Goal: Communication & Community: Answer question/provide support

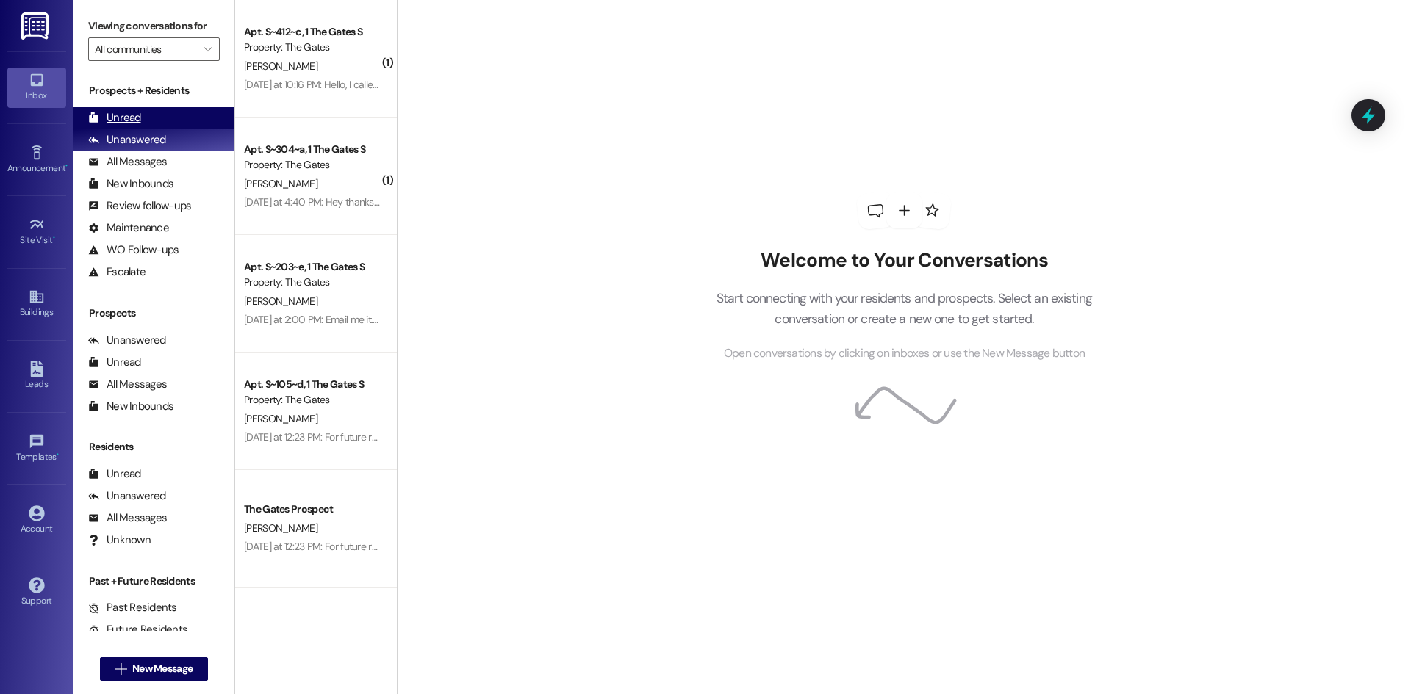
click at [124, 115] on div "Unread" at bounding box center [114, 117] width 53 height 15
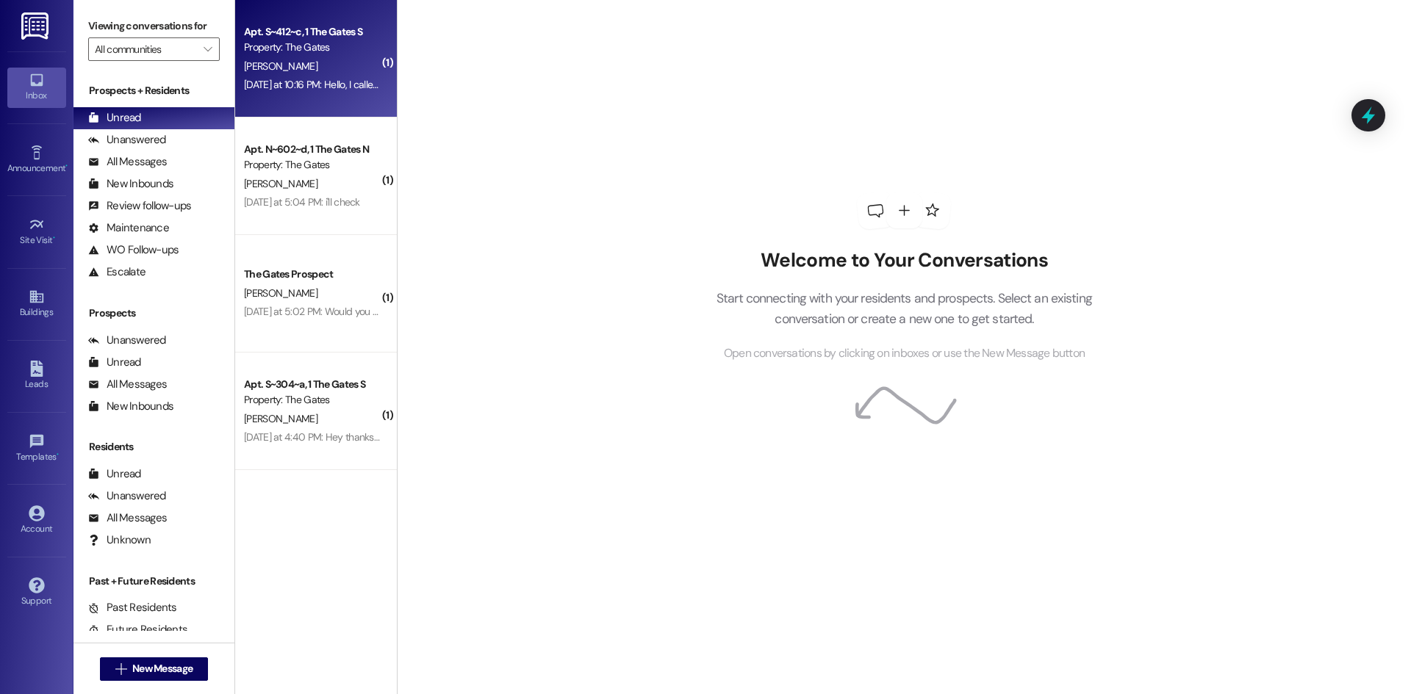
click at [347, 81] on div "[DATE] at 10:16 PM: Hello, I called a few days ago and left a voicemail and hav…" at bounding box center [1125, 84] width 1763 height 13
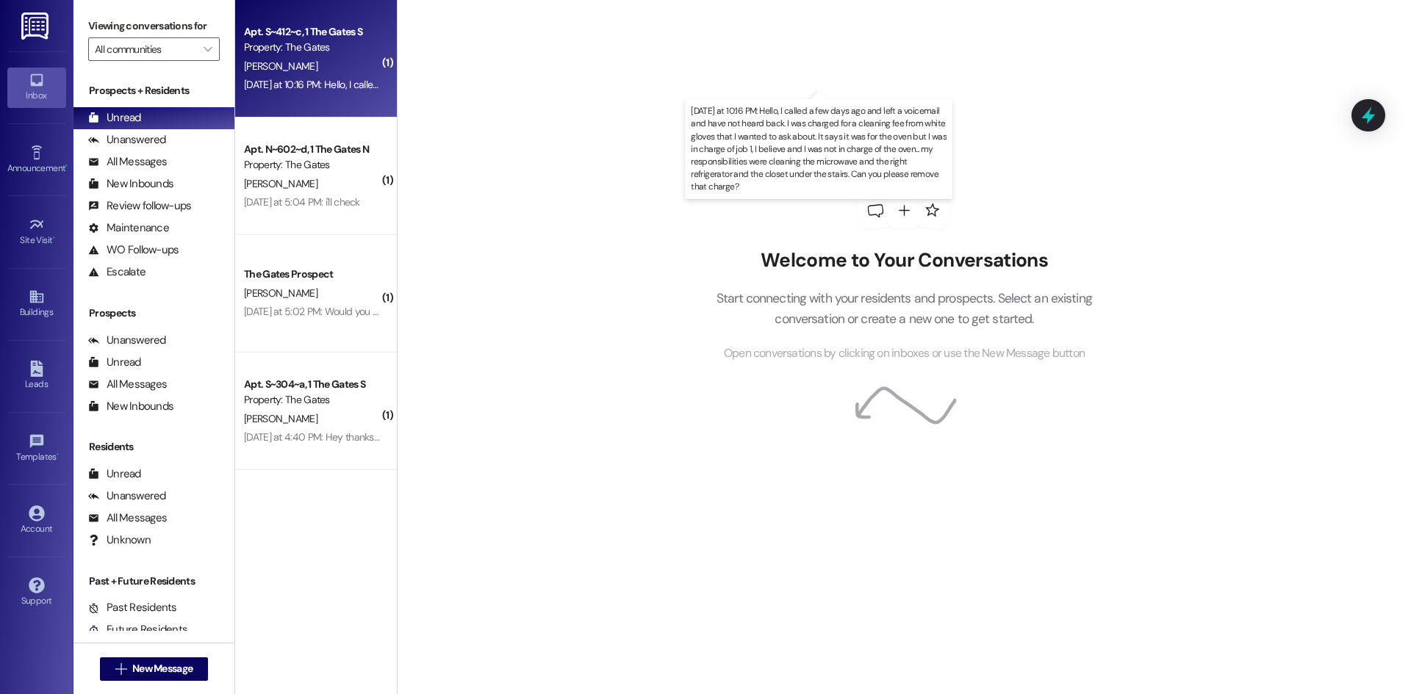
click at [307, 81] on div "[DATE] at 10:16 PM: Hello, I called a few days ago and left a voicemail and hav…" at bounding box center [1125, 84] width 1763 height 13
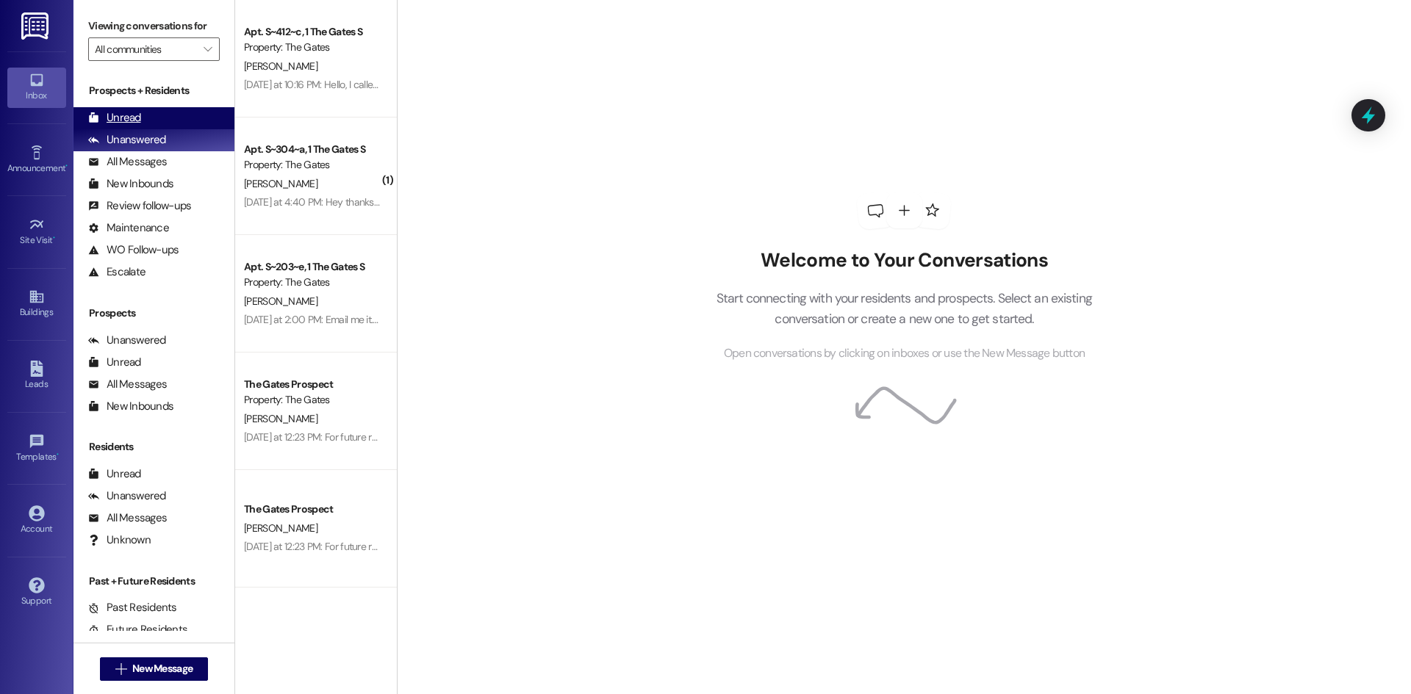
click at [163, 118] on div "Unread (0)" at bounding box center [153, 118] width 161 height 22
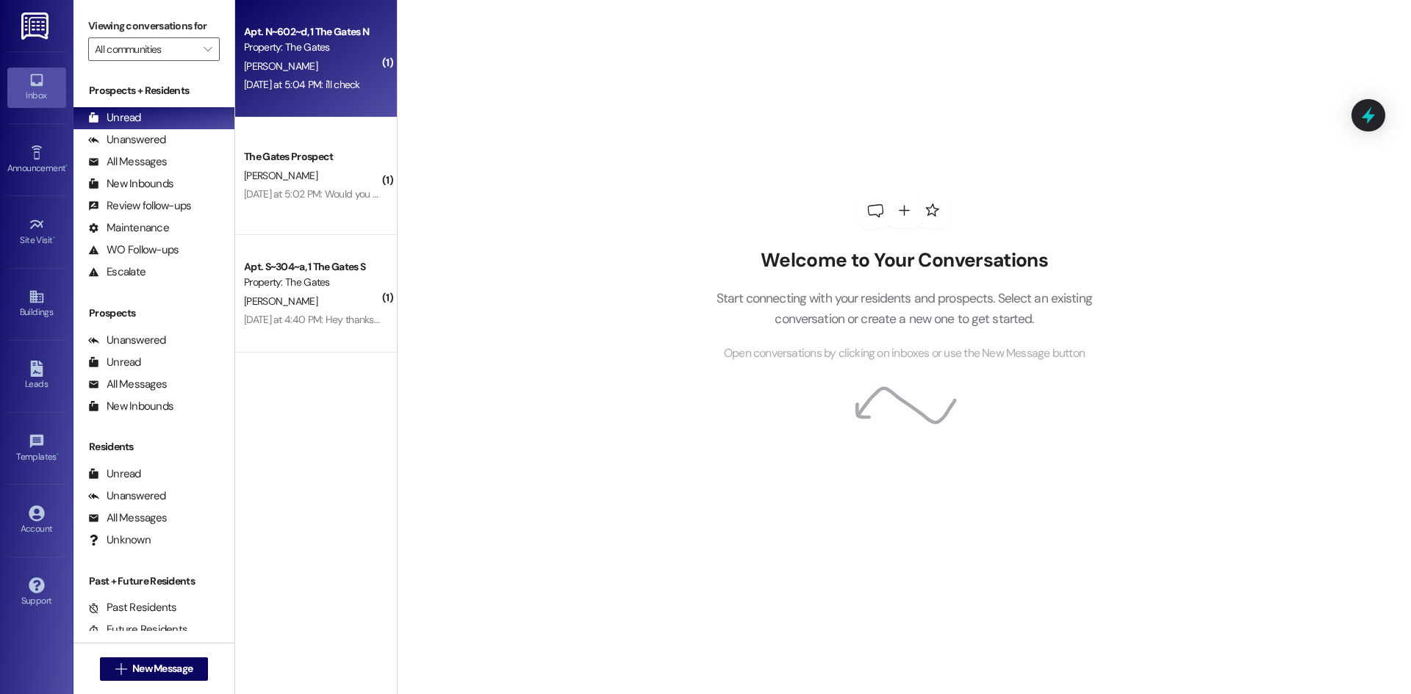
click at [327, 46] on div "Property: The Gates" at bounding box center [312, 47] width 136 height 15
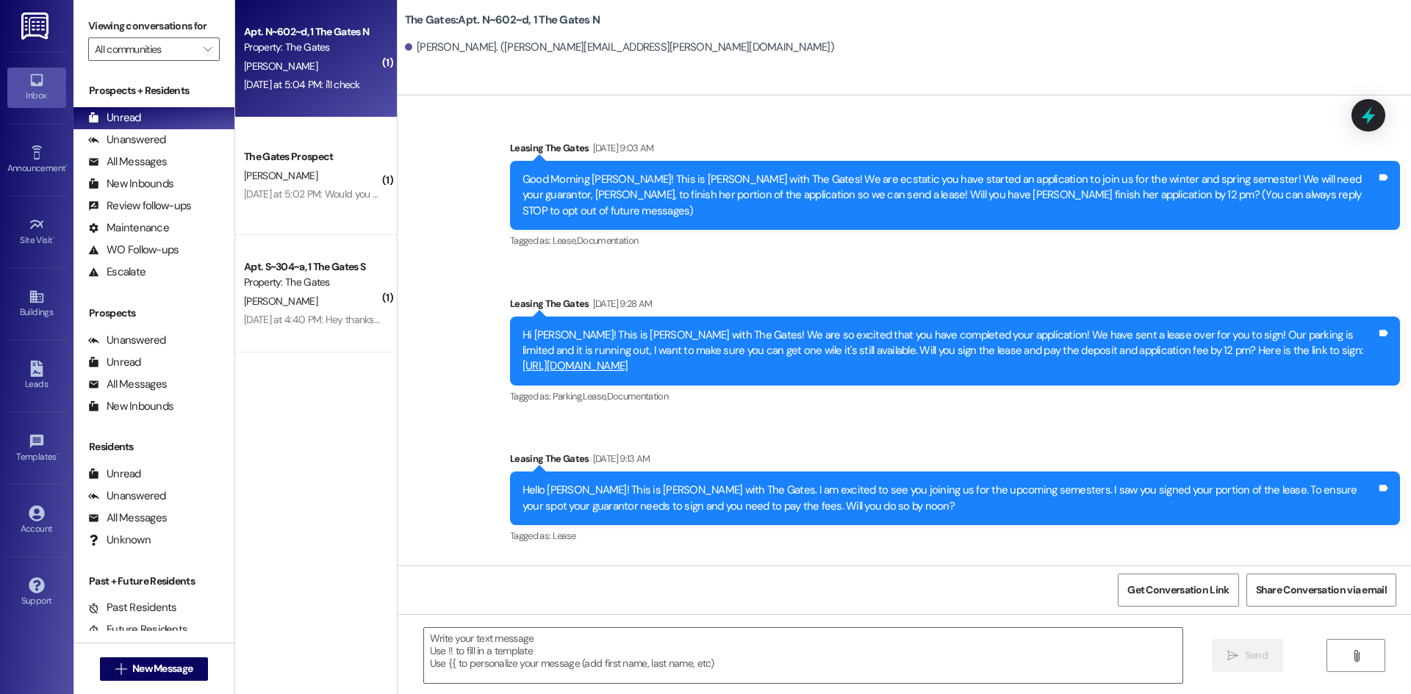
scroll to position [39415, 0]
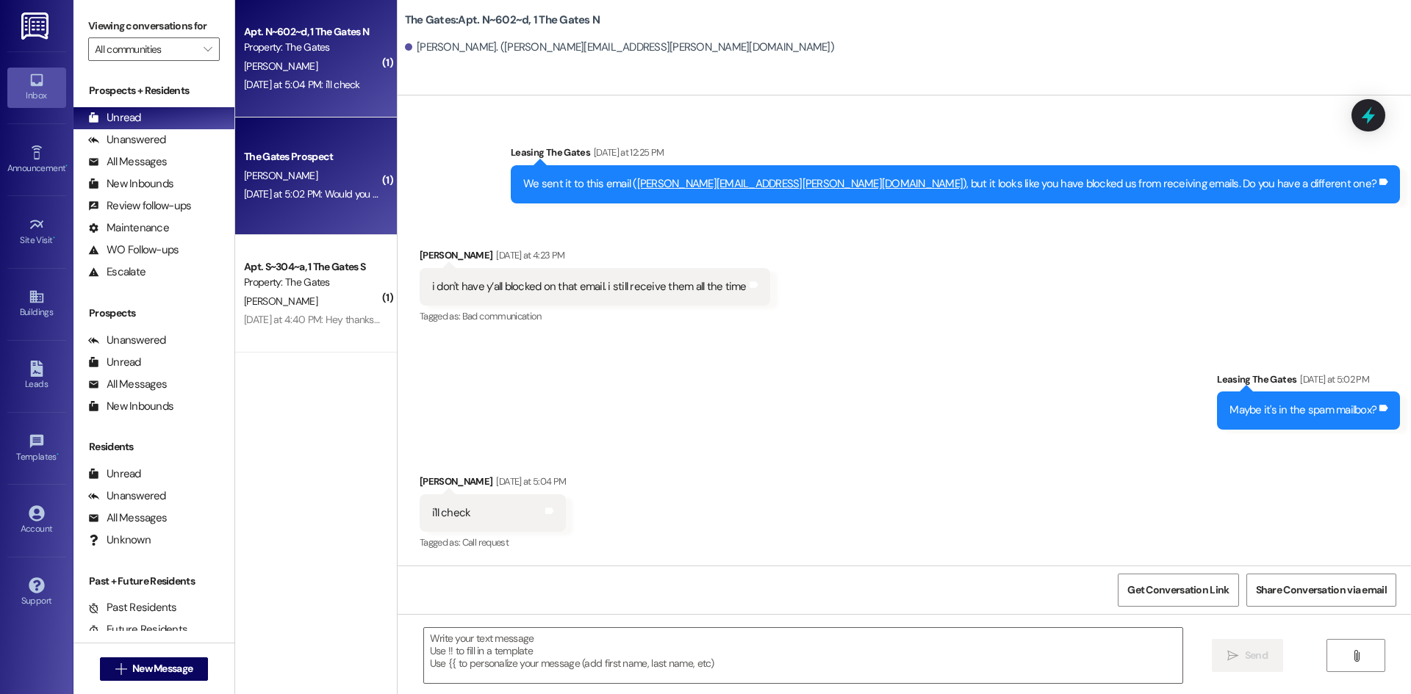
click at [305, 207] on div "The Gates Prospect [PERSON_NAME] [DATE] at 5:02 PM: Would you be able to just t…" at bounding box center [316, 177] width 162 height 118
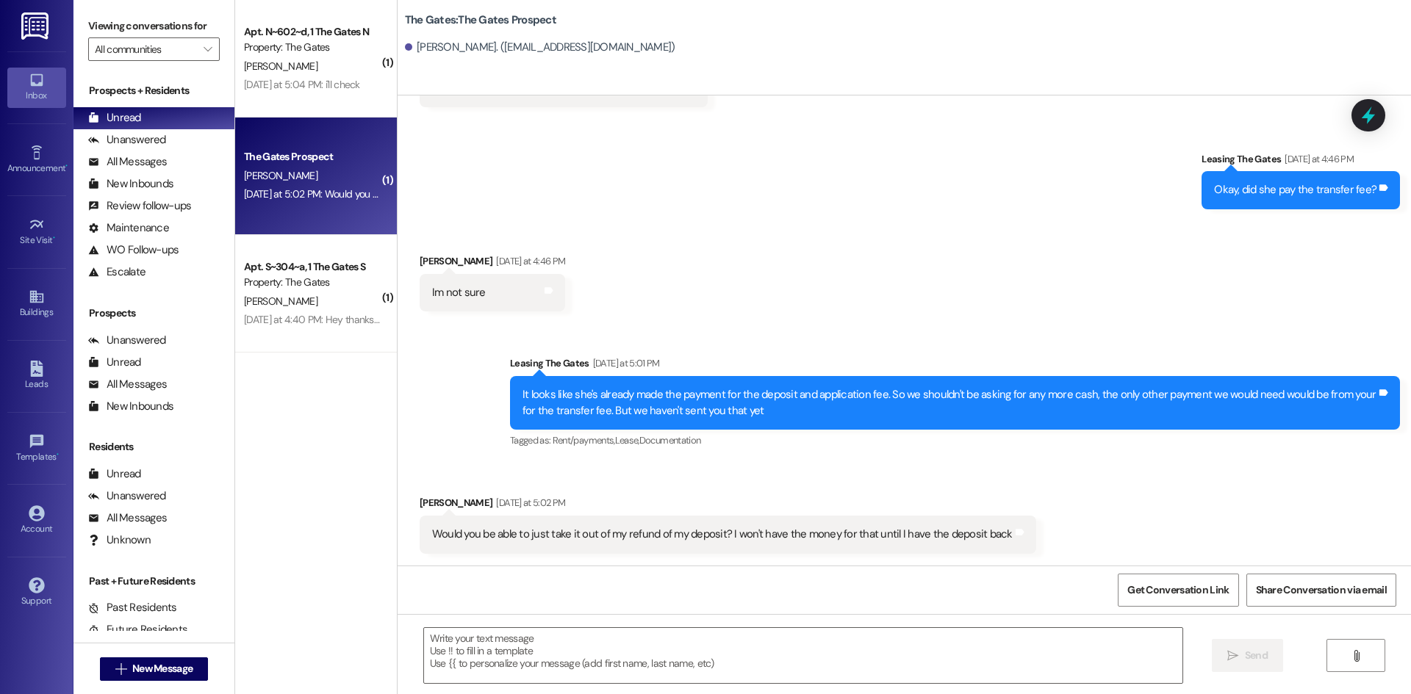
scroll to position [3342, 0]
click at [526, 638] on textarea at bounding box center [803, 655] width 758 height 55
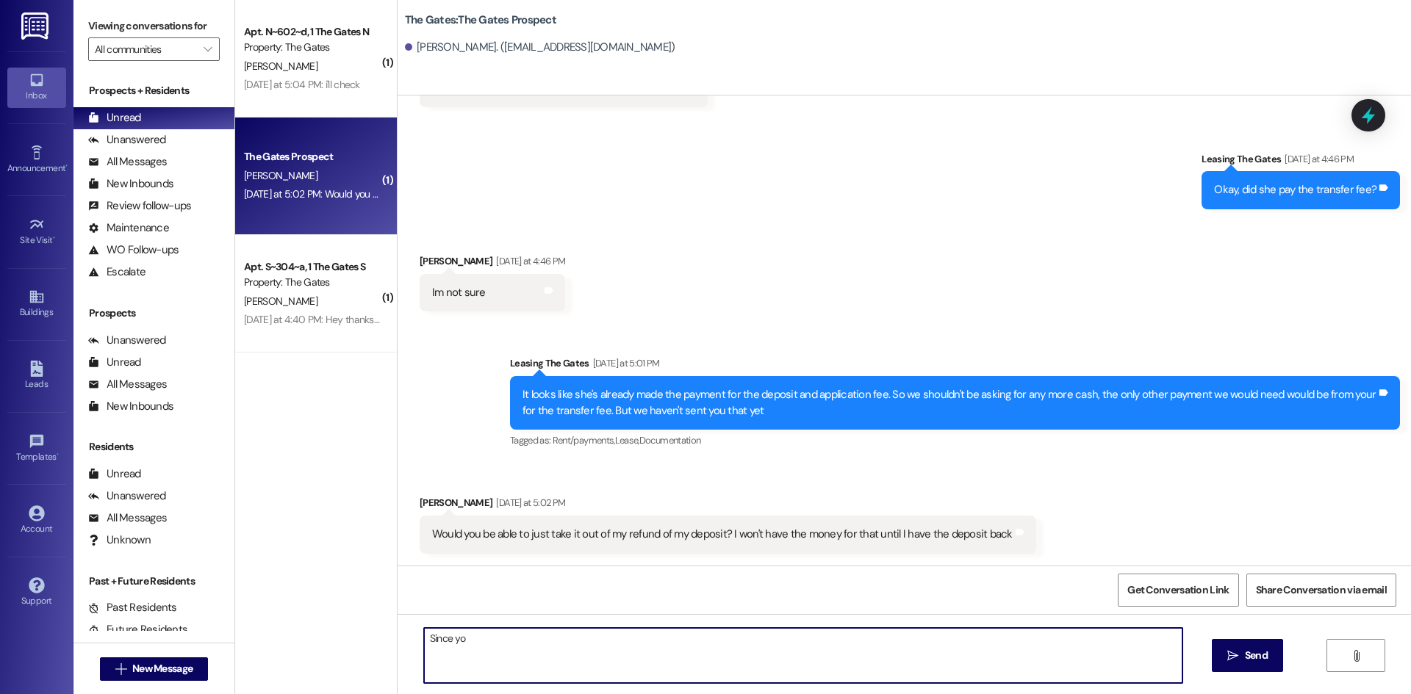
type textarea "Since you"
drag, startPoint x: 530, startPoint y: 650, endPoint x: 219, endPoint y: 597, distance: 315.4
click at [206, 591] on div "Viewing conversations for All communities  Prospects + Residents Unread (0) Un…" at bounding box center [741, 347] width 1337 height 694
type textarea "I"
type textarea "Y"
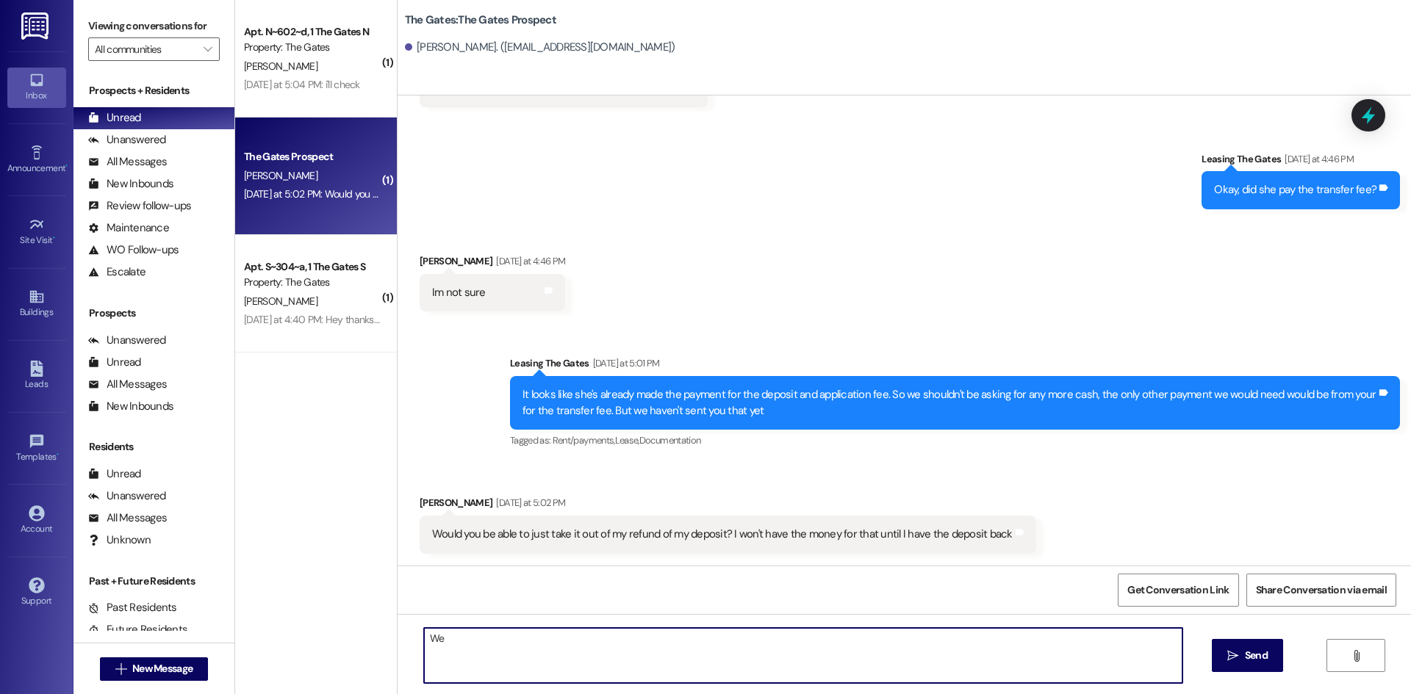
type textarea "We w"
drag, startPoint x: 478, startPoint y: 639, endPoint x: 314, endPoint y: 613, distance: 165.8
click at [314, 613] on div "( 1 ) Apt. N~602~d, 1 The Gates N Property: The Gates [PERSON_NAME] [DATE] at 5…" at bounding box center [823, 347] width 1176 height 694
type textarea "Is the girl buying your lease buying the whole 12 months of your lease?"
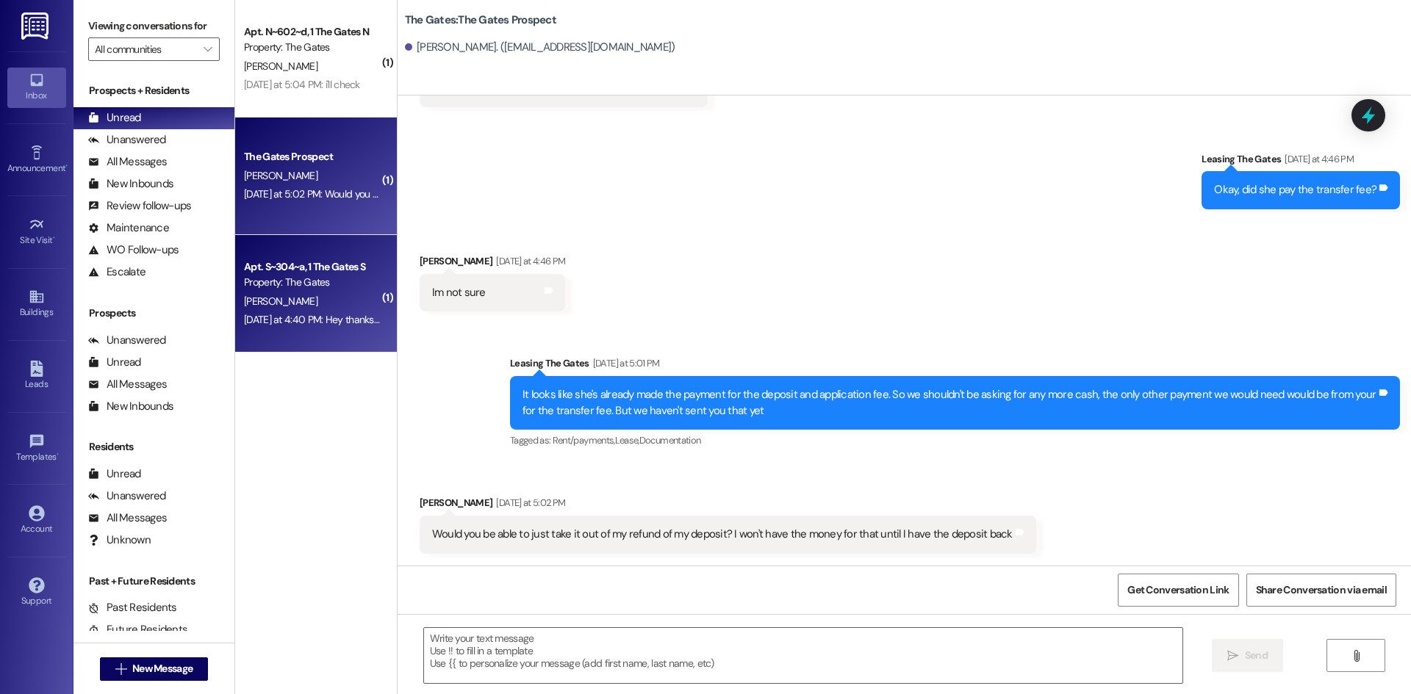
click at [295, 266] on div "Apt. S~304~a, 1 The Gates S" at bounding box center [312, 266] width 136 height 15
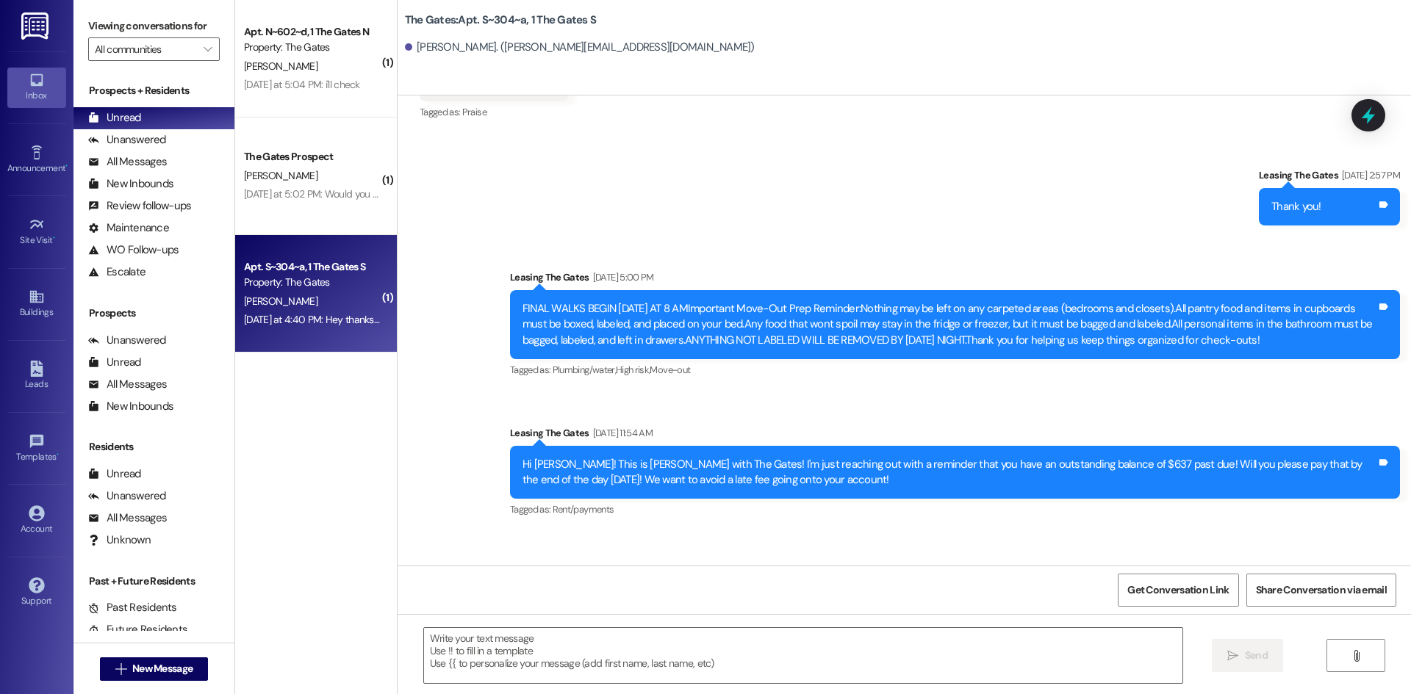
scroll to position [31690, 0]
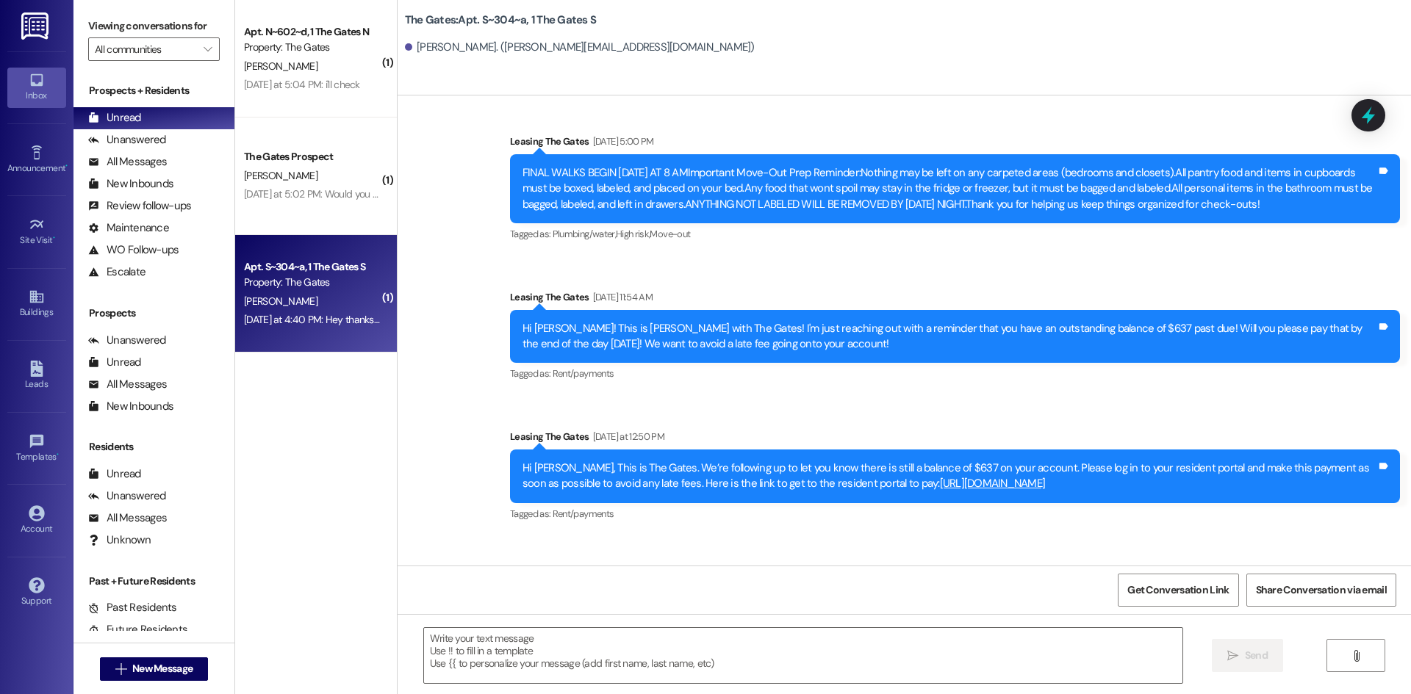
click at [697, 623] on div " Send " at bounding box center [903, 669] width 1013 height 110
click at [678, 652] on textarea at bounding box center [803, 655] width 758 height 55
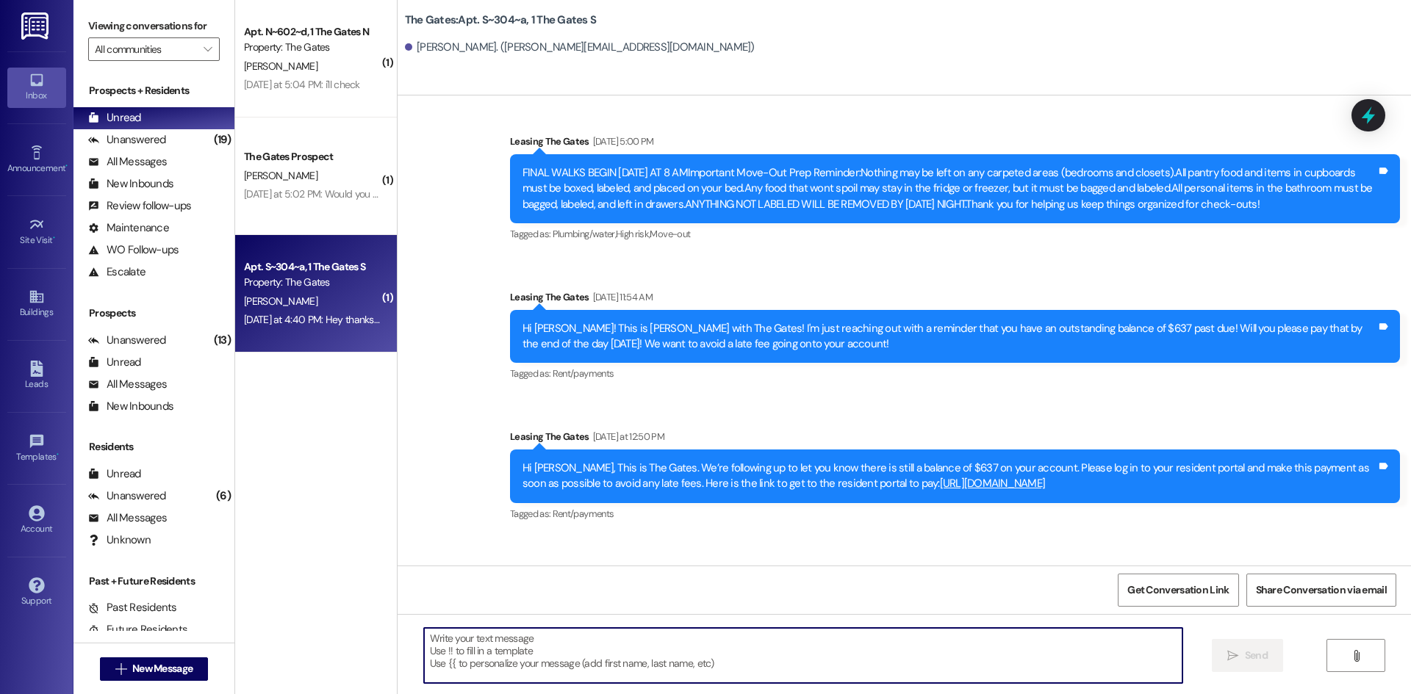
type textarea "D"
type textarea "Sounds good!"
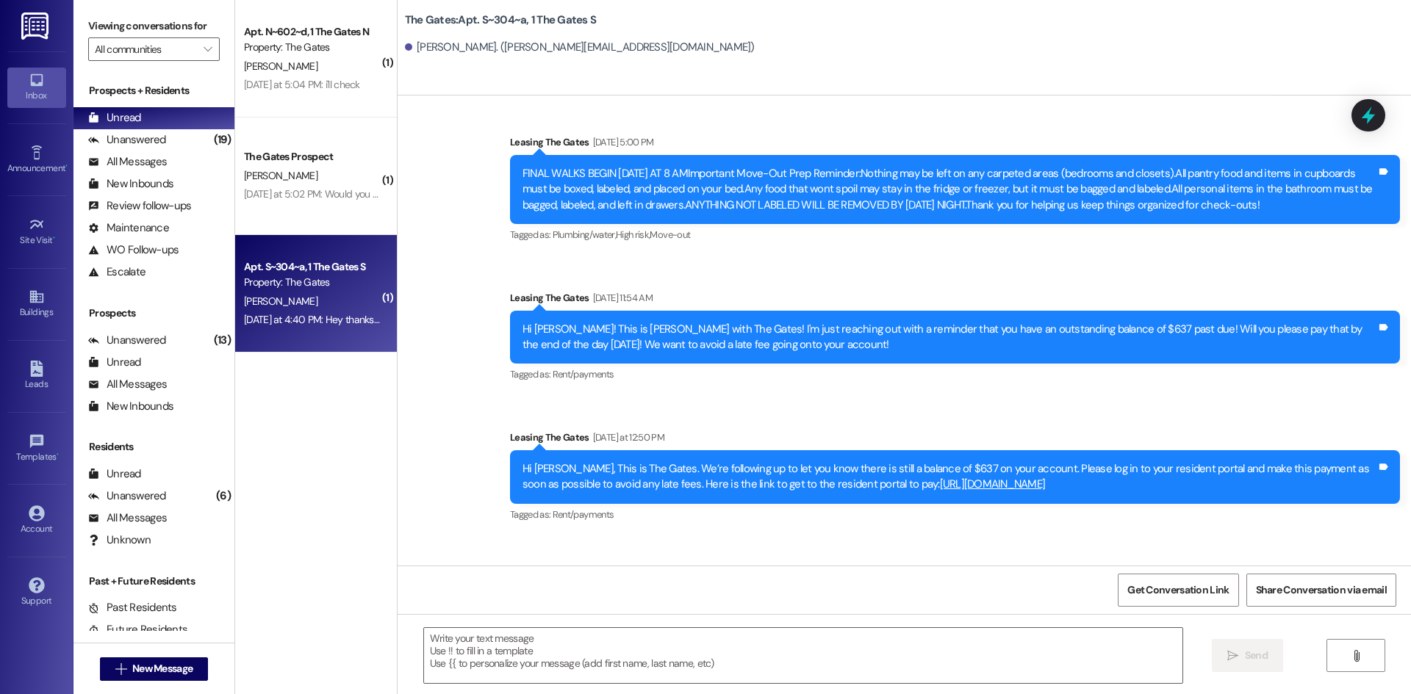
drag, startPoint x: 420, startPoint y: 511, endPoint x: 980, endPoint y: 513, distance: 559.9
click at [980, 601] on div "Hey thanks for being so patient with me! There's been a lot of ongoing problems…" at bounding box center [717, 608] width 573 height 15
copy div "Hey thanks for being so patient with me! There's been a lot of ongoing problems…"
click at [137, 143] on div "Unanswered" at bounding box center [127, 139] width 78 height 15
click at [129, 116] on div "Unread" at bounding box center [114, 117] width 53 height 15
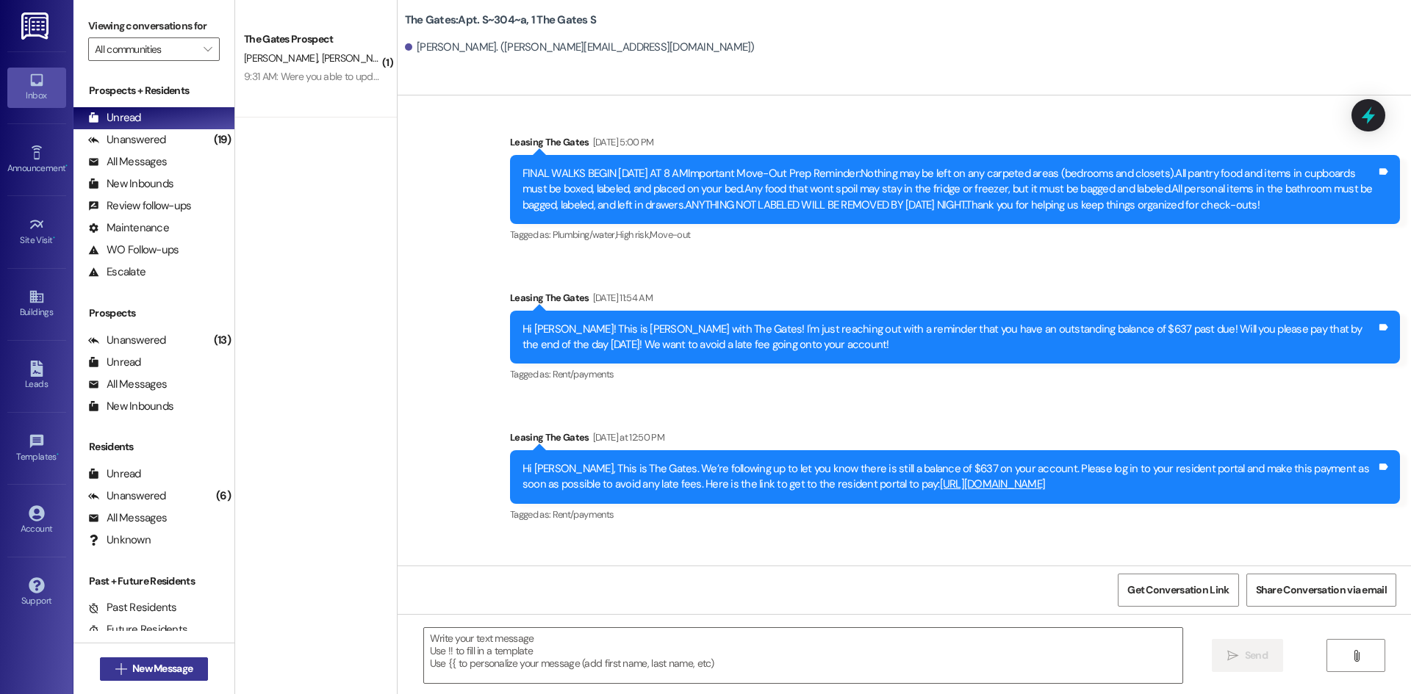
click at [177, 663] on span "New Message" at bounding box center [162, 668] width 60 height 15
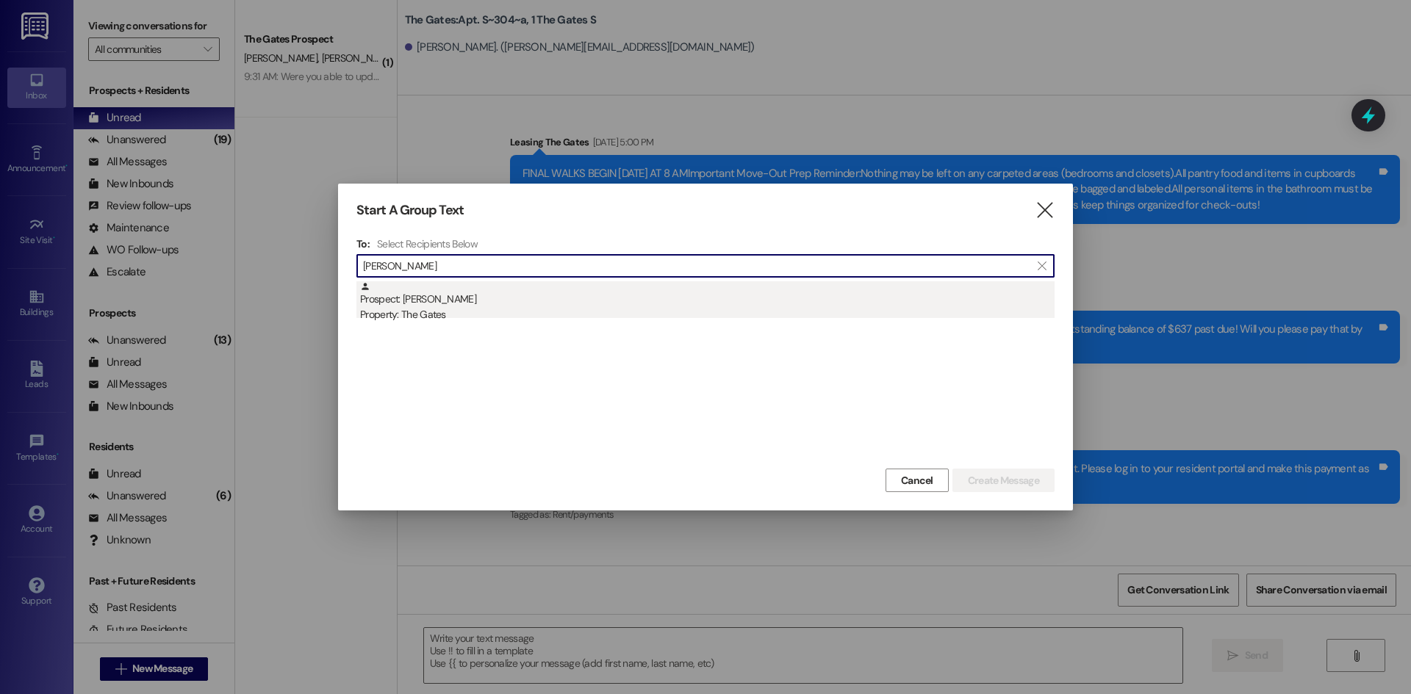
type input "[PERSON_NAME]"
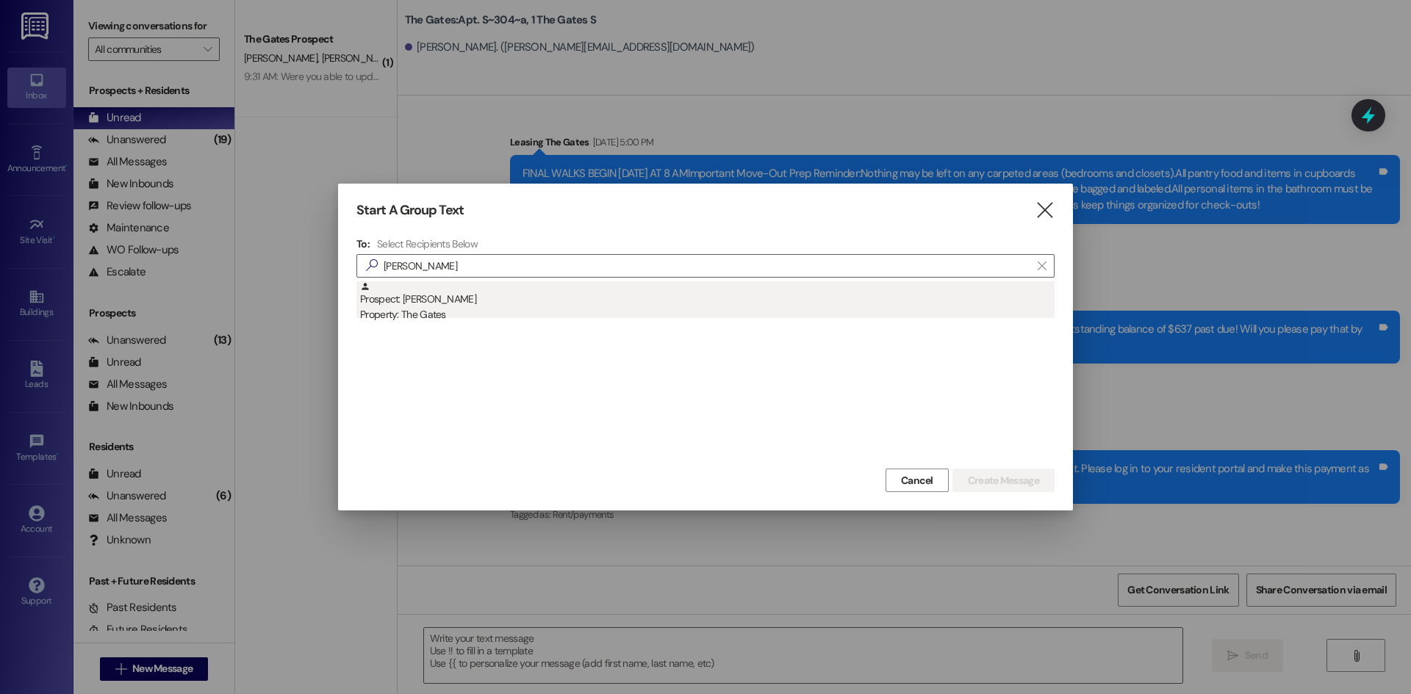
click at [410, 298] on div "Prospect: [PERSON_NAME] Property: The Gates" at bounding box center [707, 302] width 694 height 42
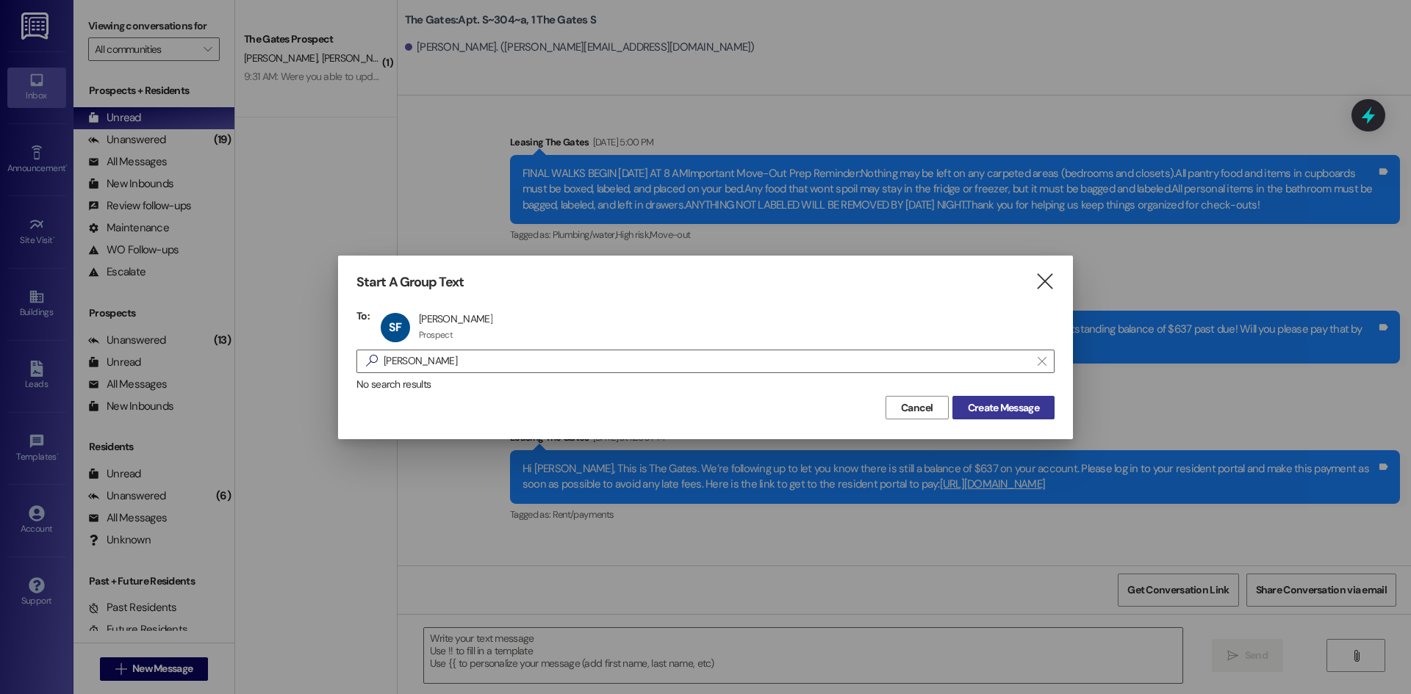
click at [987, 406] on span "Create Message" at bounding box center [1003, 407] width 71 height 15
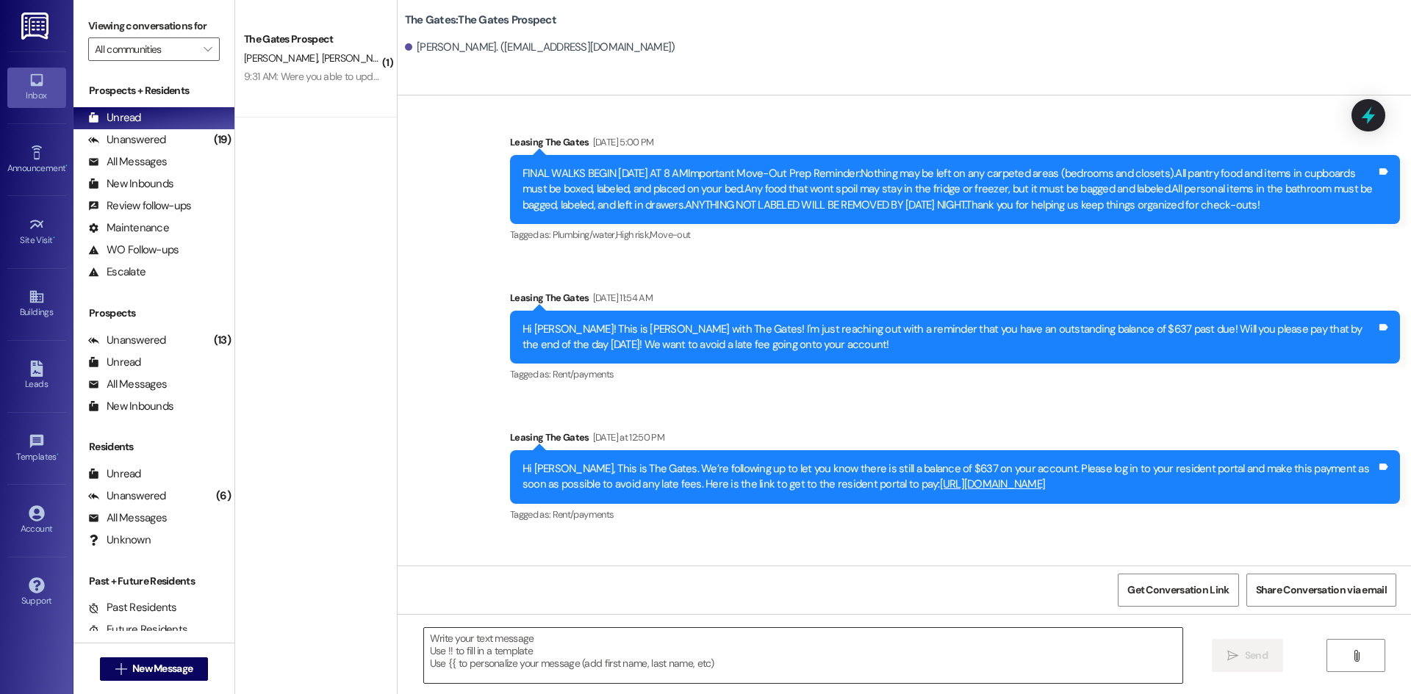
scroll to position [58, 0]
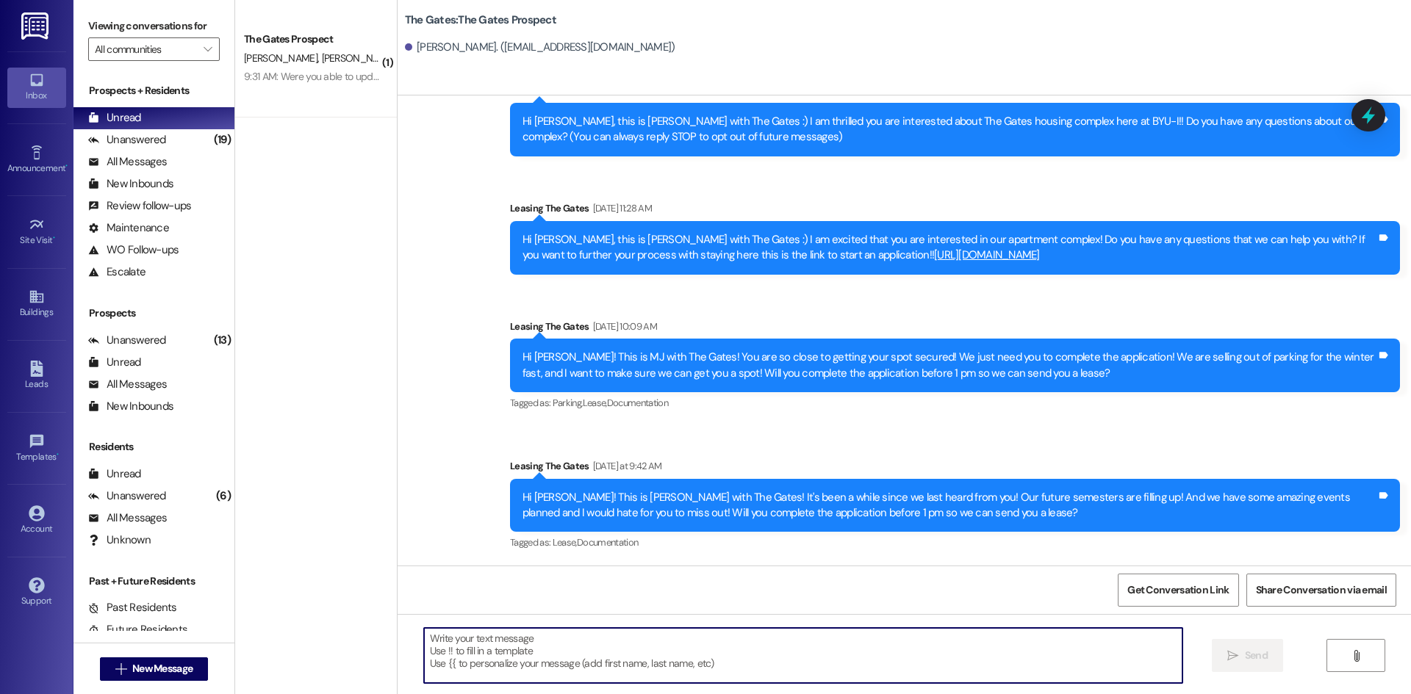
click at [478, 659] on textarea at bounding box center [803, 655] width 758 height 55
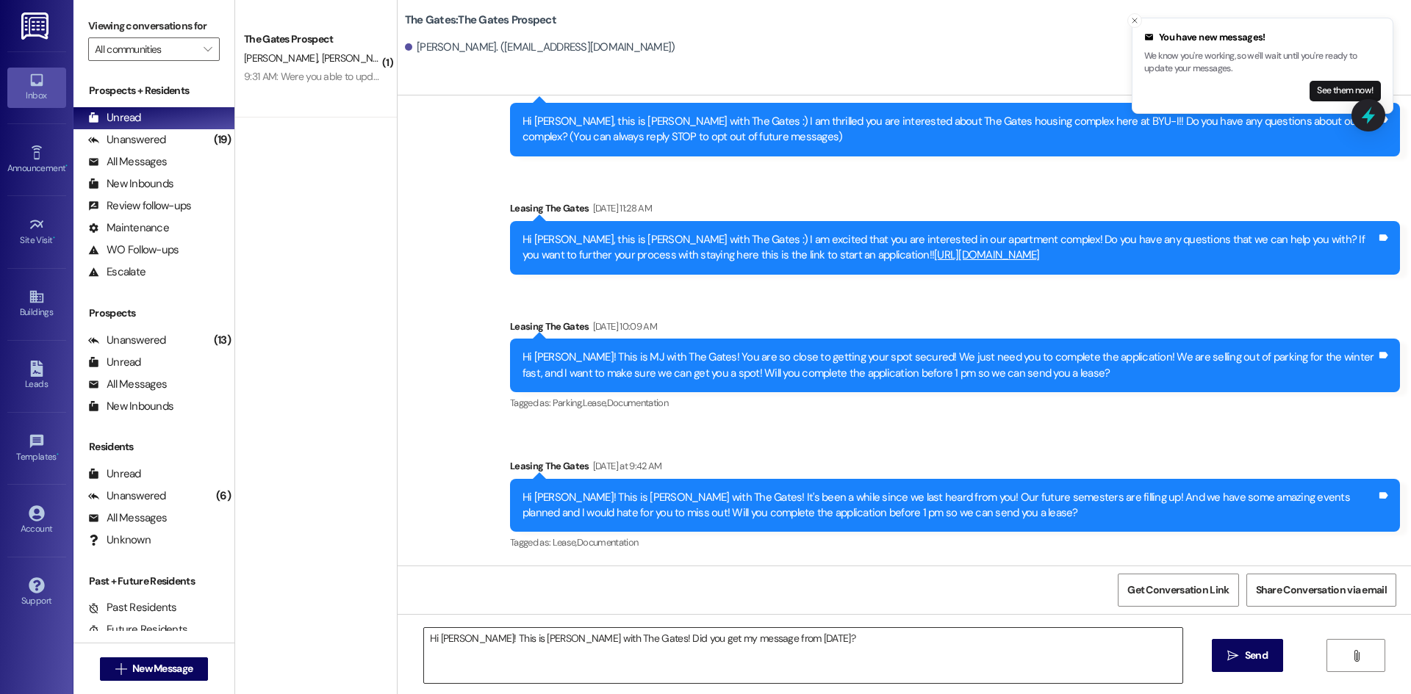
click at [865, 646] on textarea "Hi [PERSON_NAME]! This is [PERSON_NAME] with The Gates! Did you get my message …" at bounding box center [803, 655] width 758 height 55
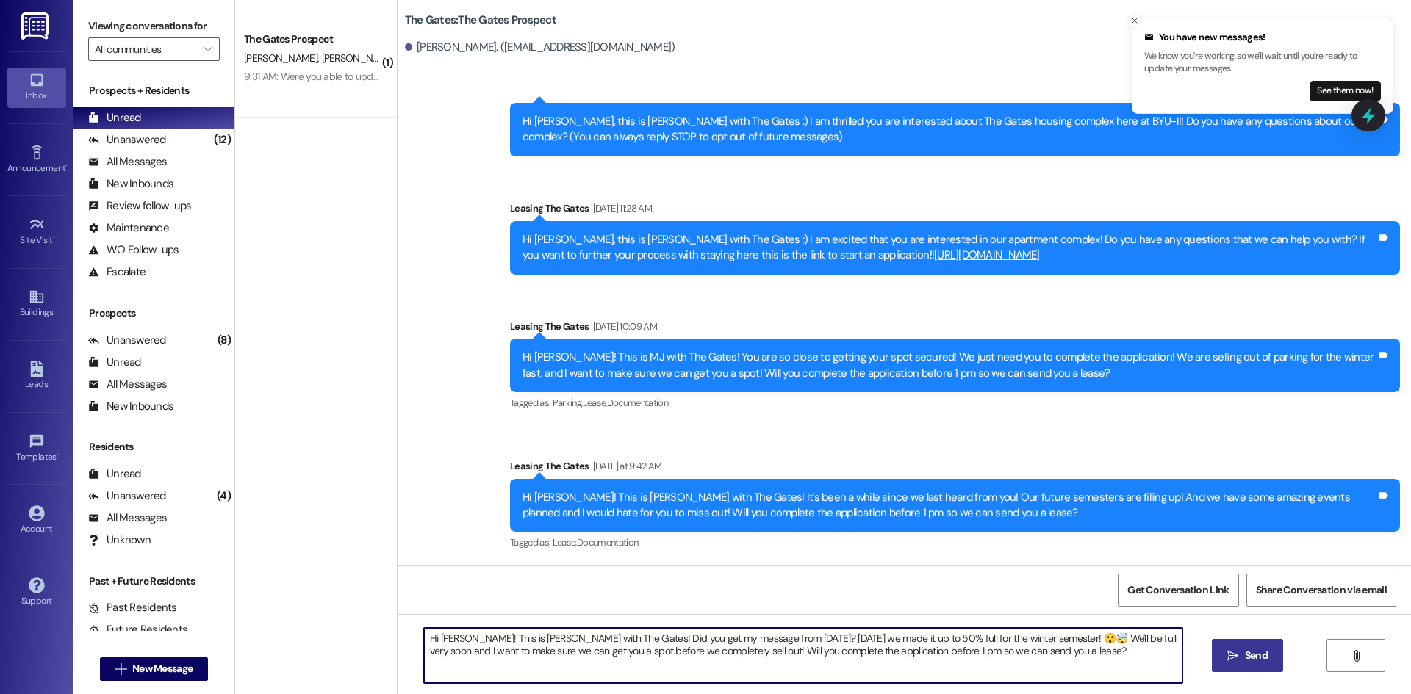
type textarea "Hi [PERSON_NAME]! This is [PERSON_NAME] with The Gates! Did you get my message …"
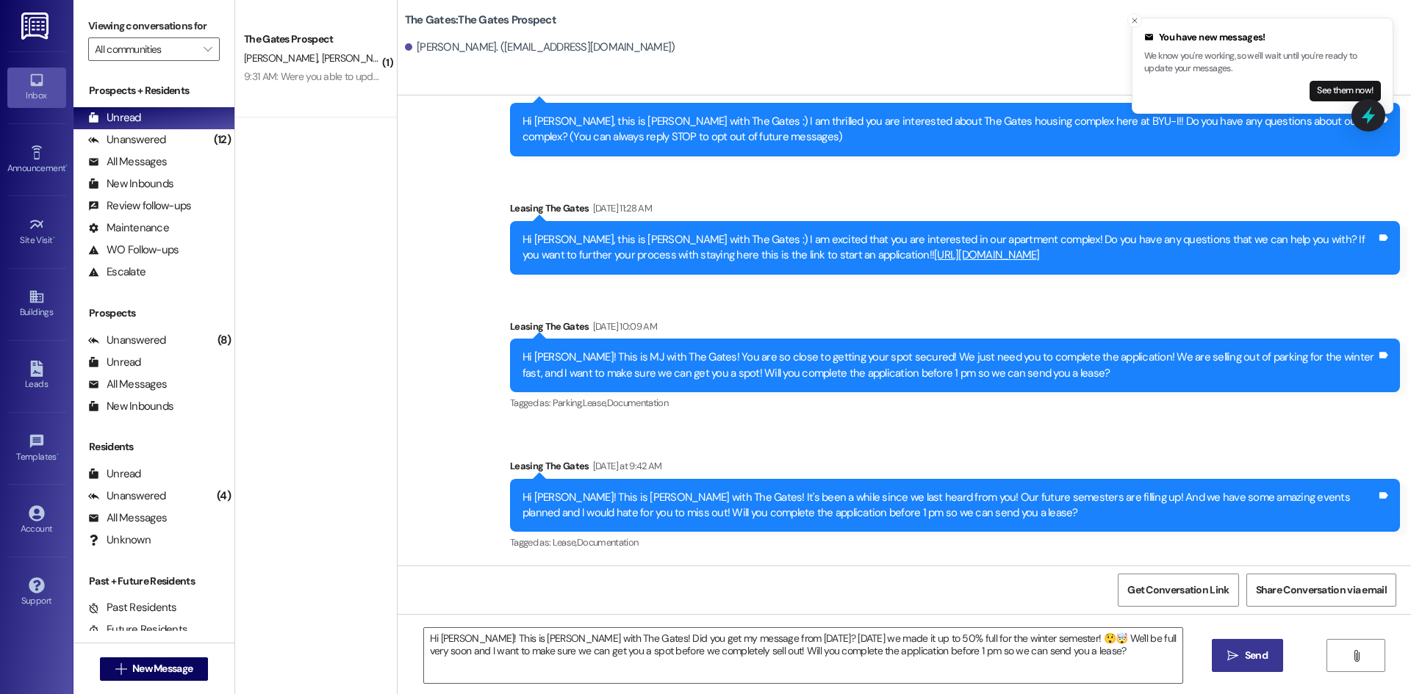
click at [1236, 666] on button " Send" at bounding box center [1247, 655] width 71 height 33
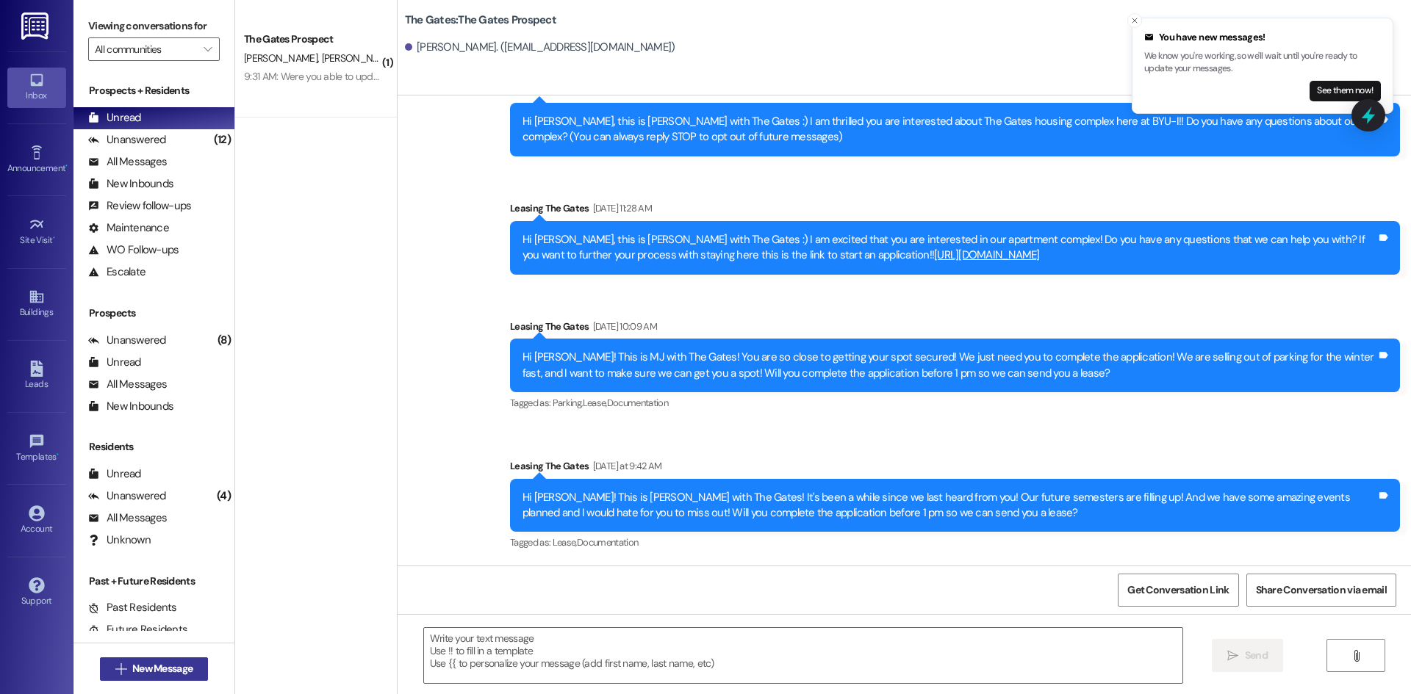
click at [140, 669] on span "New Message" at bounding box center [162, 668] width 60 height 15
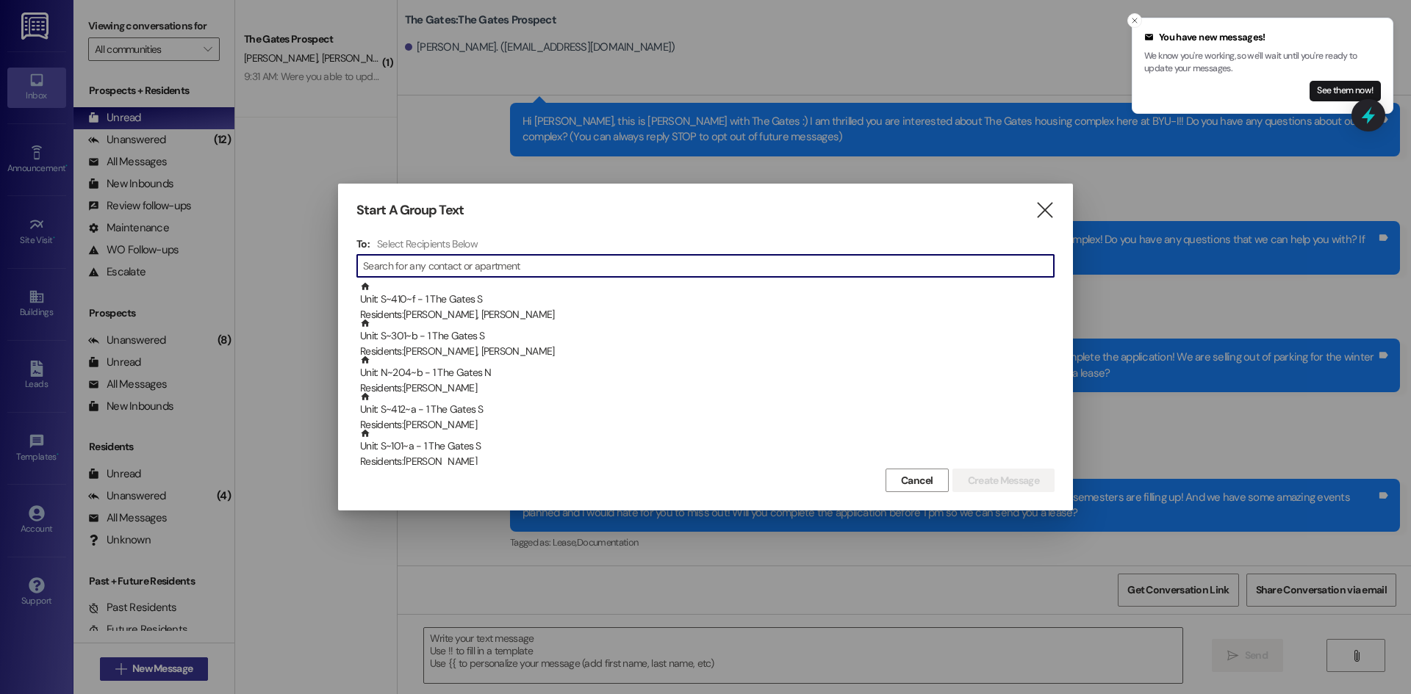
type input "S"
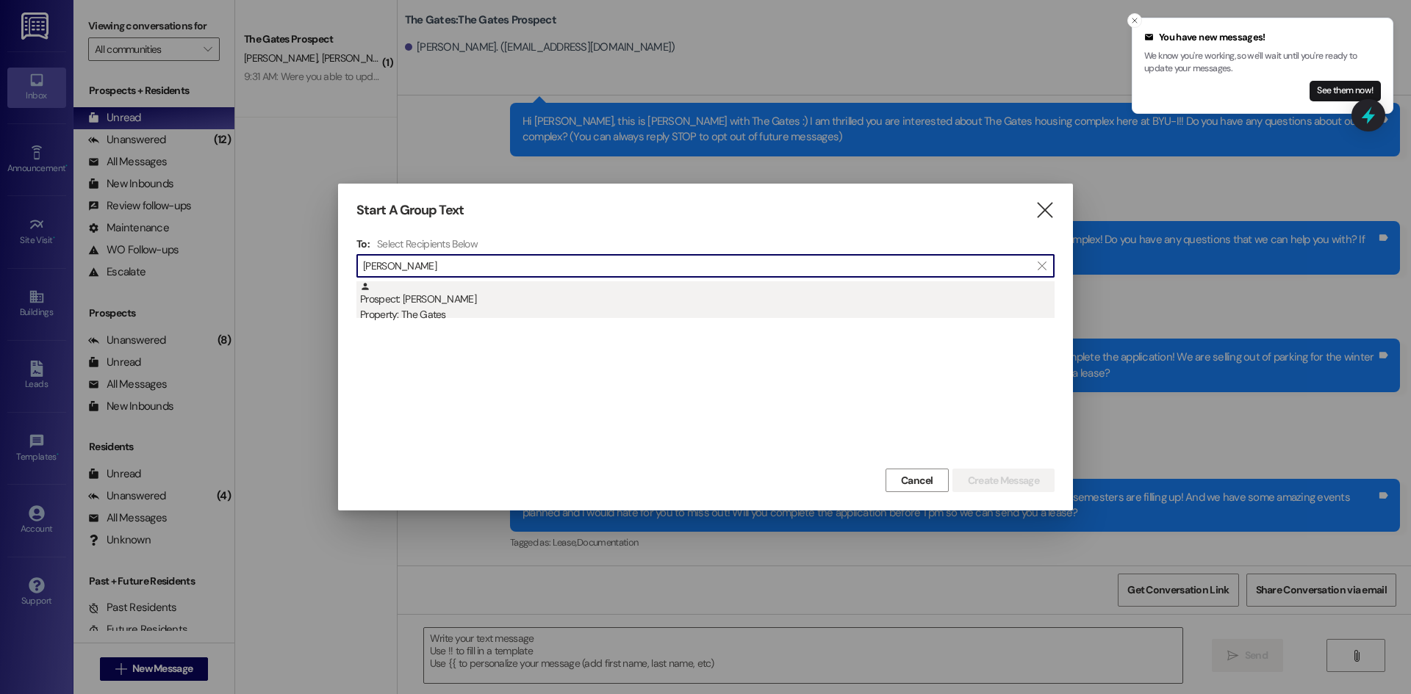
type input "[PERSON_NAME]"
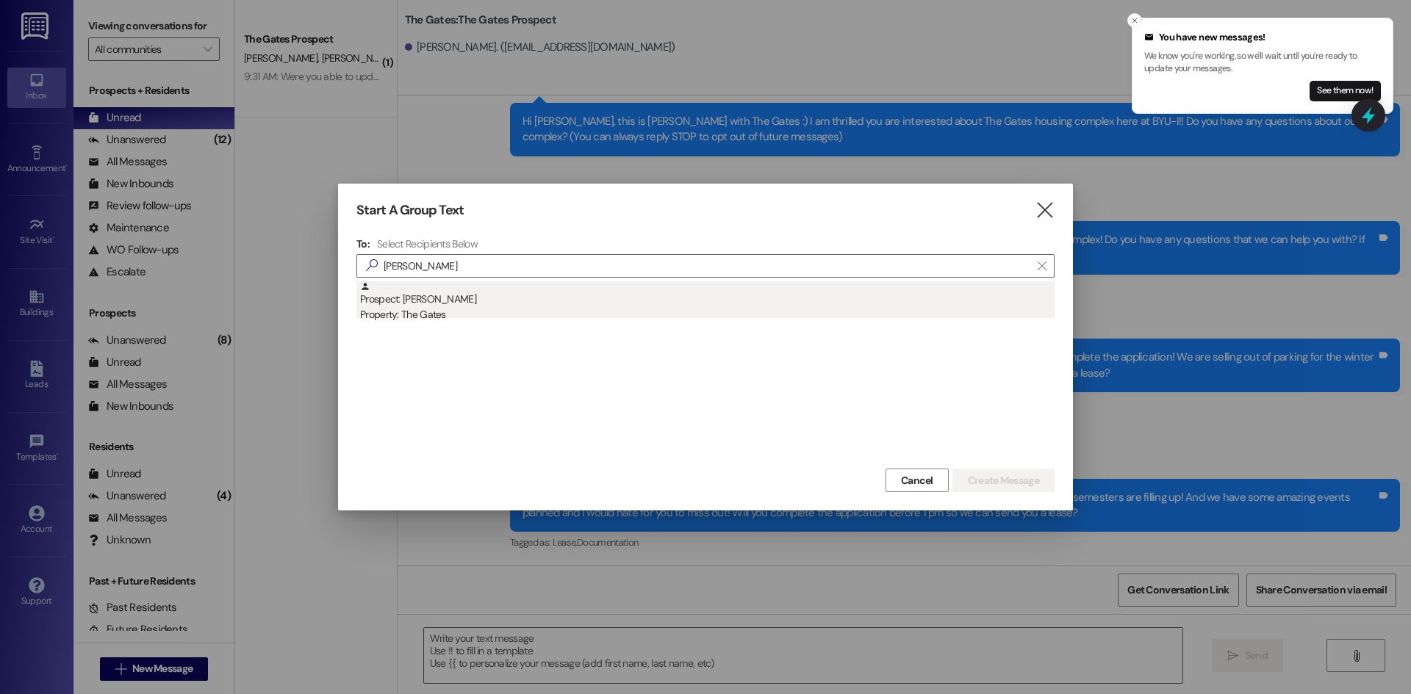
click at [408, 307] on div "Property: The Gates" at bounding box center [707, 314] width 694 height 15
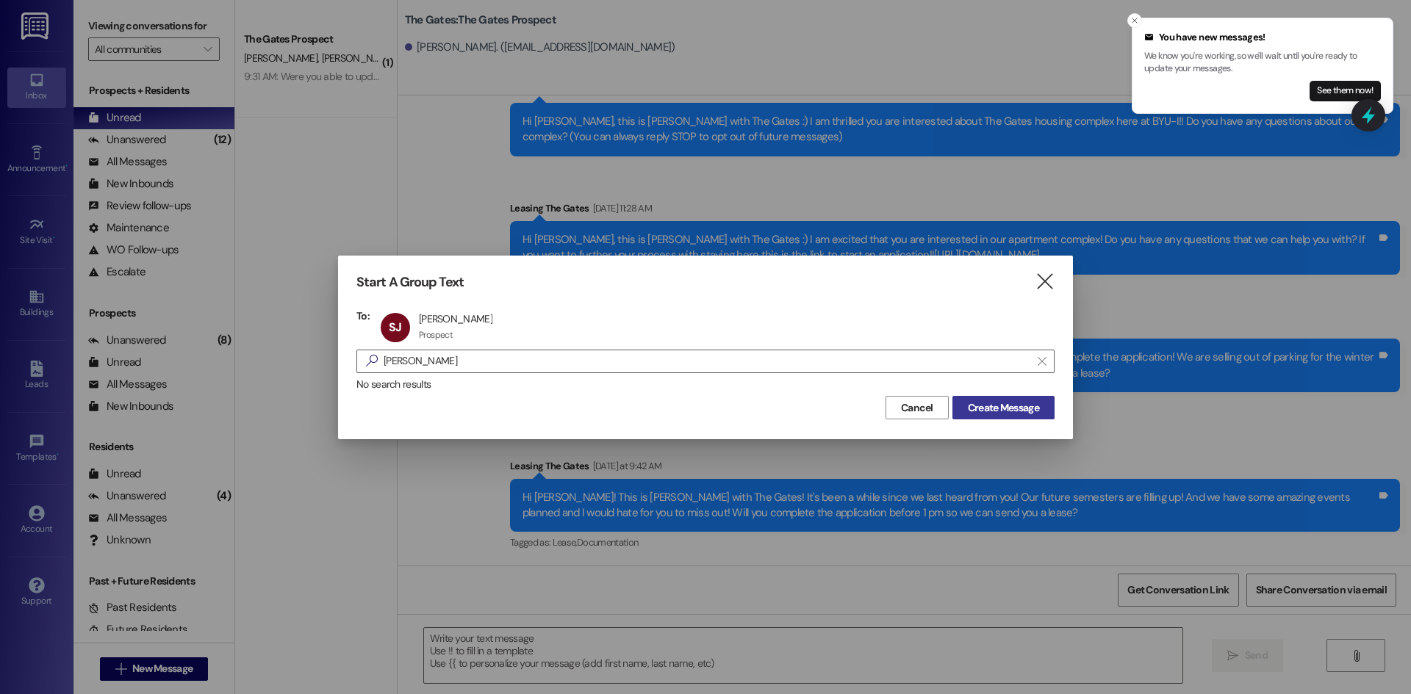
click at [1012, 409] on span "Create Message" at bounding box center [1003, 407] width 71 height 15
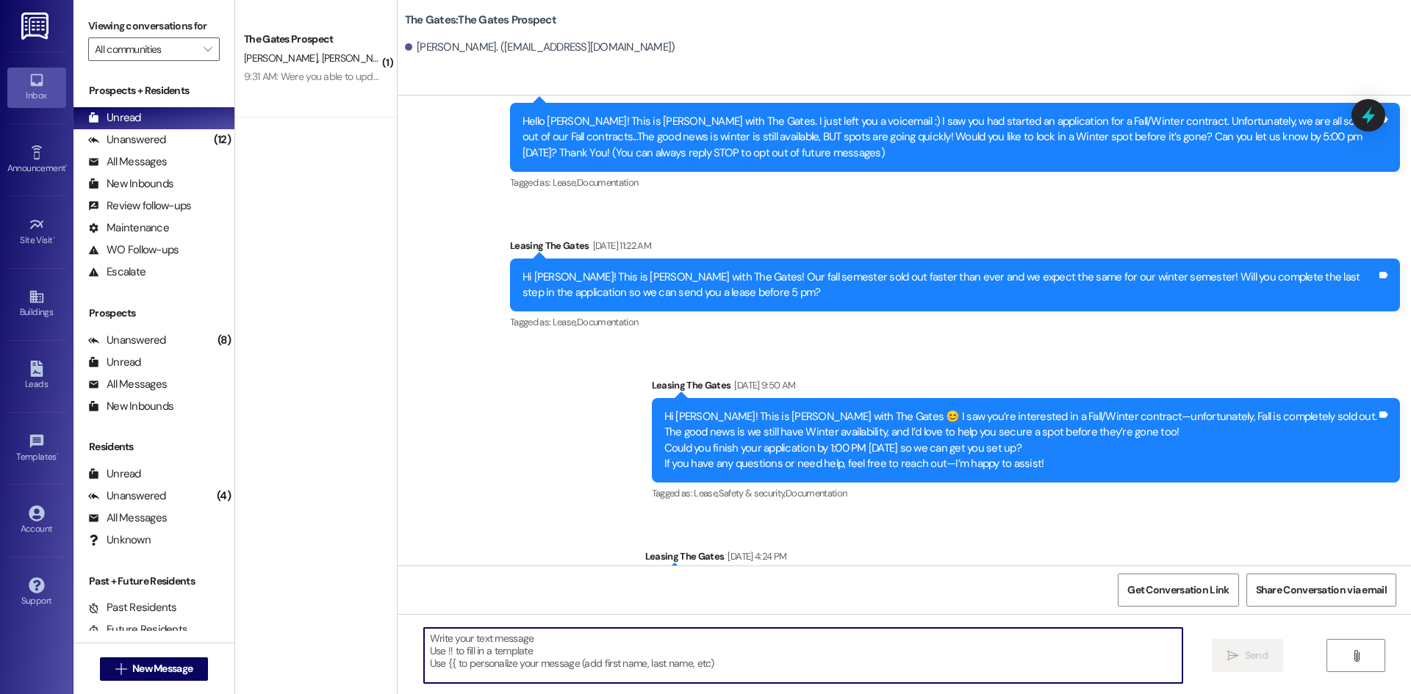
click at [544, 666] on textarea at bounding box center [803, 655] width 758 height 55
paste textarea "Hi [PERSON_NAME]! This is [PERSON_NAME] with The Gates! Did you get my message …"
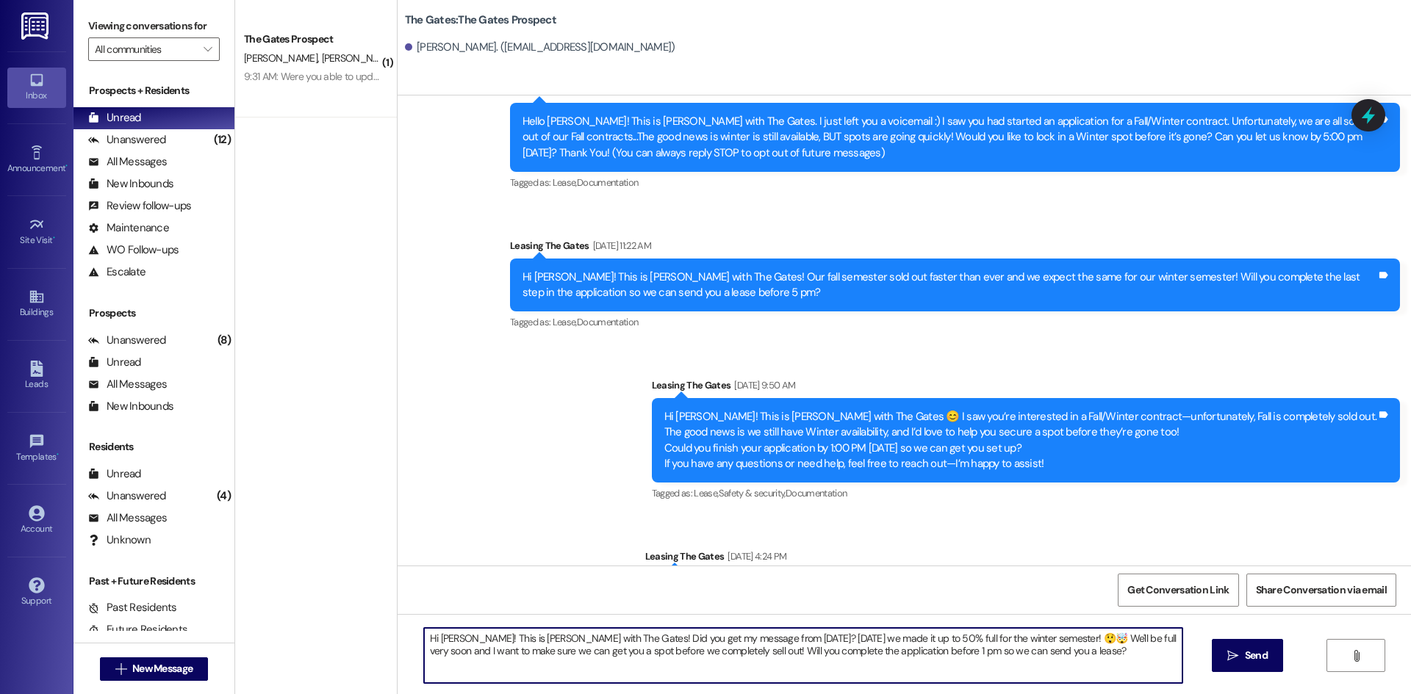
click at [461, 636] on textarea "Hi [PERSON_NAME]! This is [PERSON_NAME] with The Gates! Did you get my message …" at bounding box center [803, 655] width 758 height 55
type textarea "Hi [PERSON_NAME]! This is [PERSON_NAME] with The Gates! Did you get my message …"
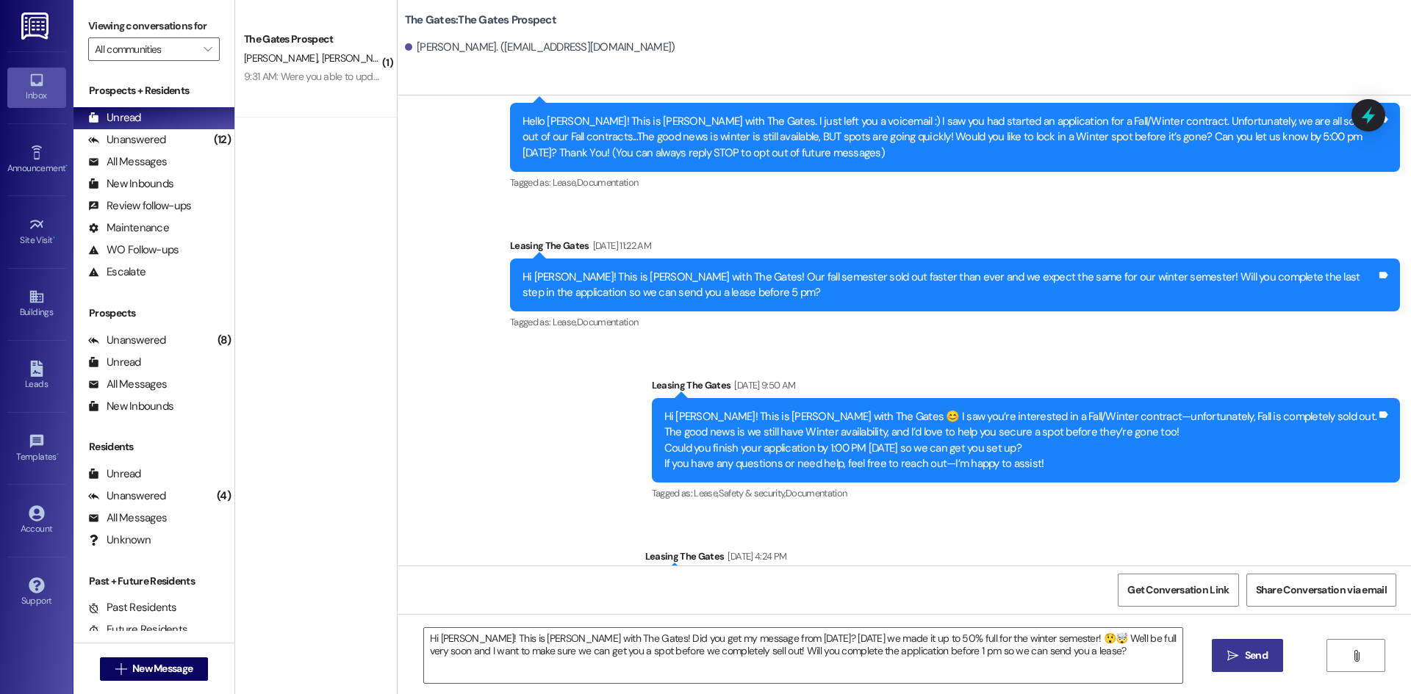
click at [1259, 655] on span "Send" at bounding box center [1256, 655] width 23 height 15
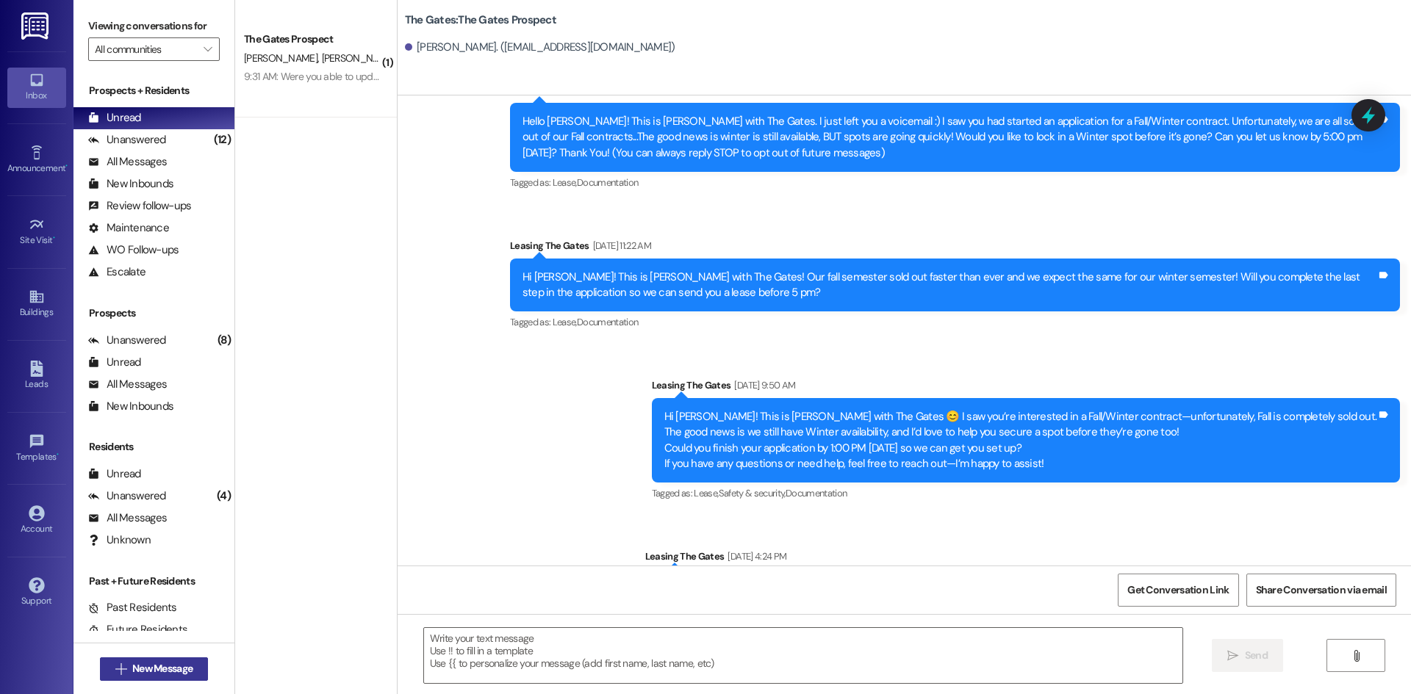
click at [164, 663] on span "New Message" at bounding box center [162, 668] width 60 height 15
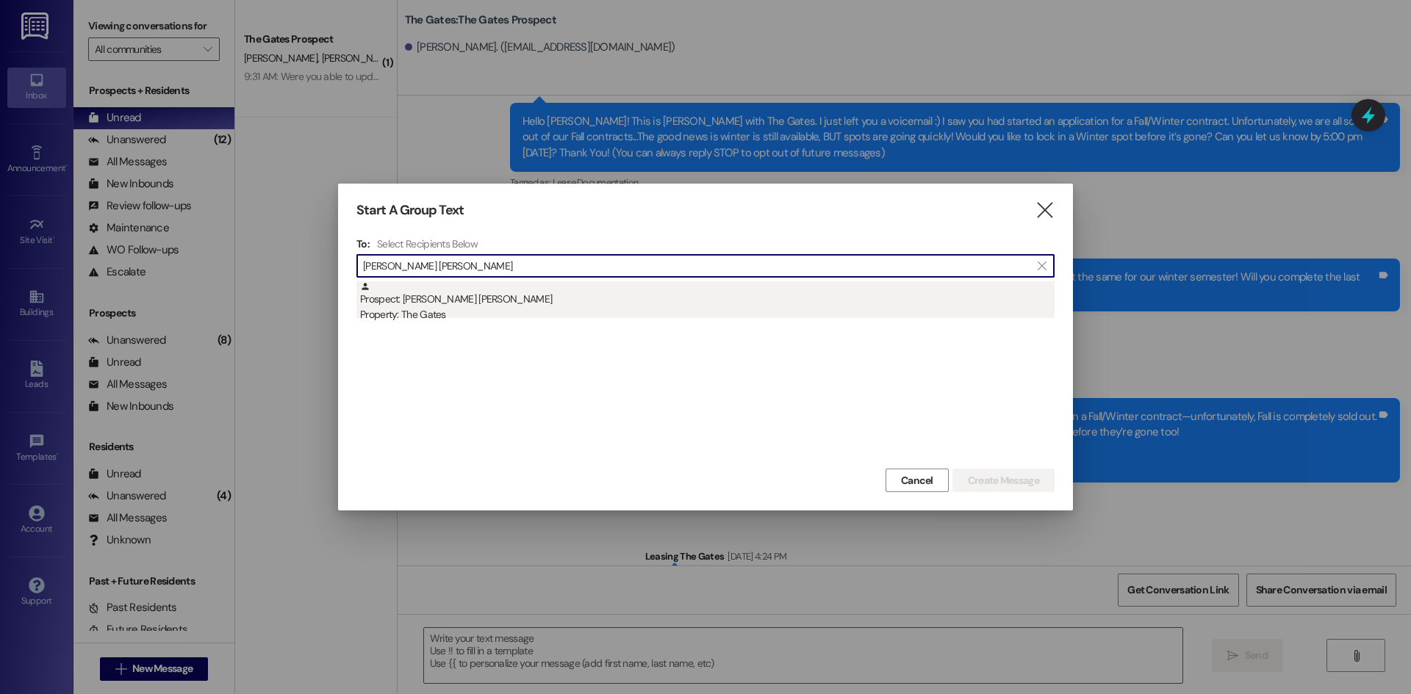
type input "[PERSON_NAME] [PERSON_NAME]"
click at [428, 315] on div "Property: The Gates" at bounding box center [707, 314] width 694 height 15
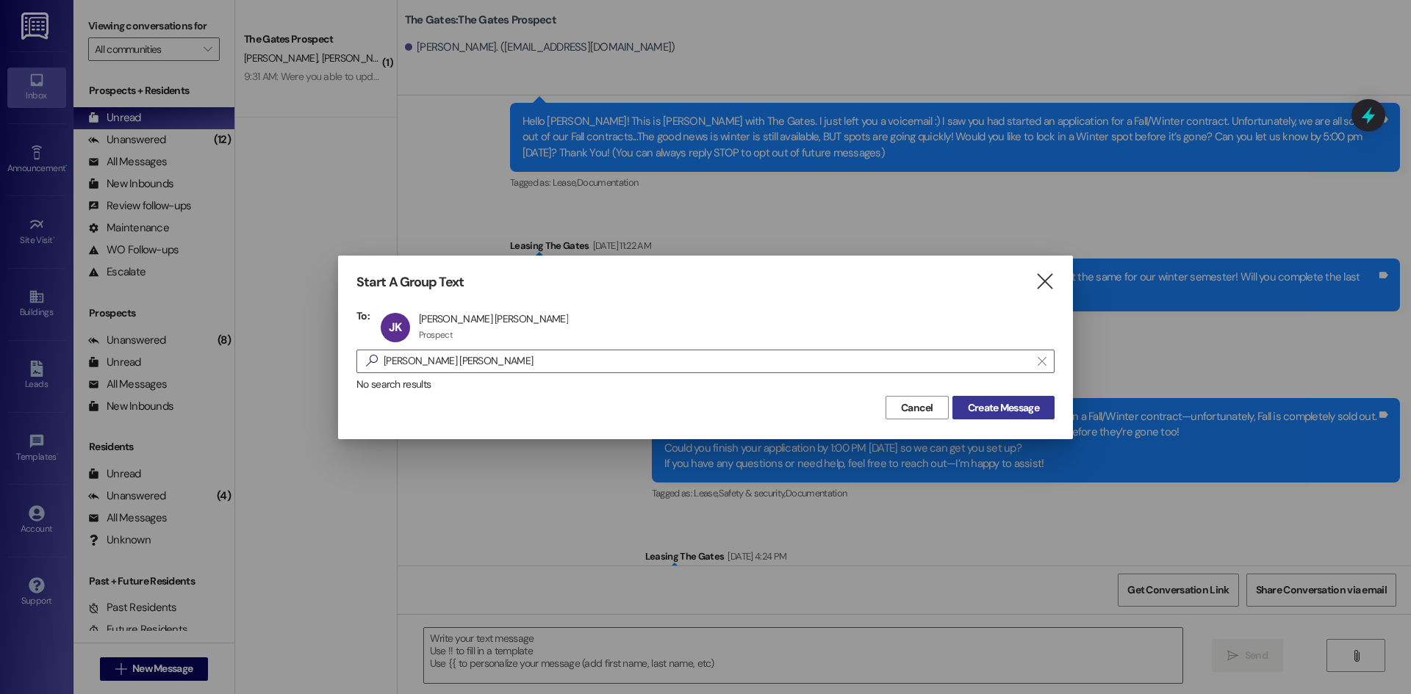
click at [1013, 410] on span "Create Message" at bounding box center [1003, 407] width 71 height 15
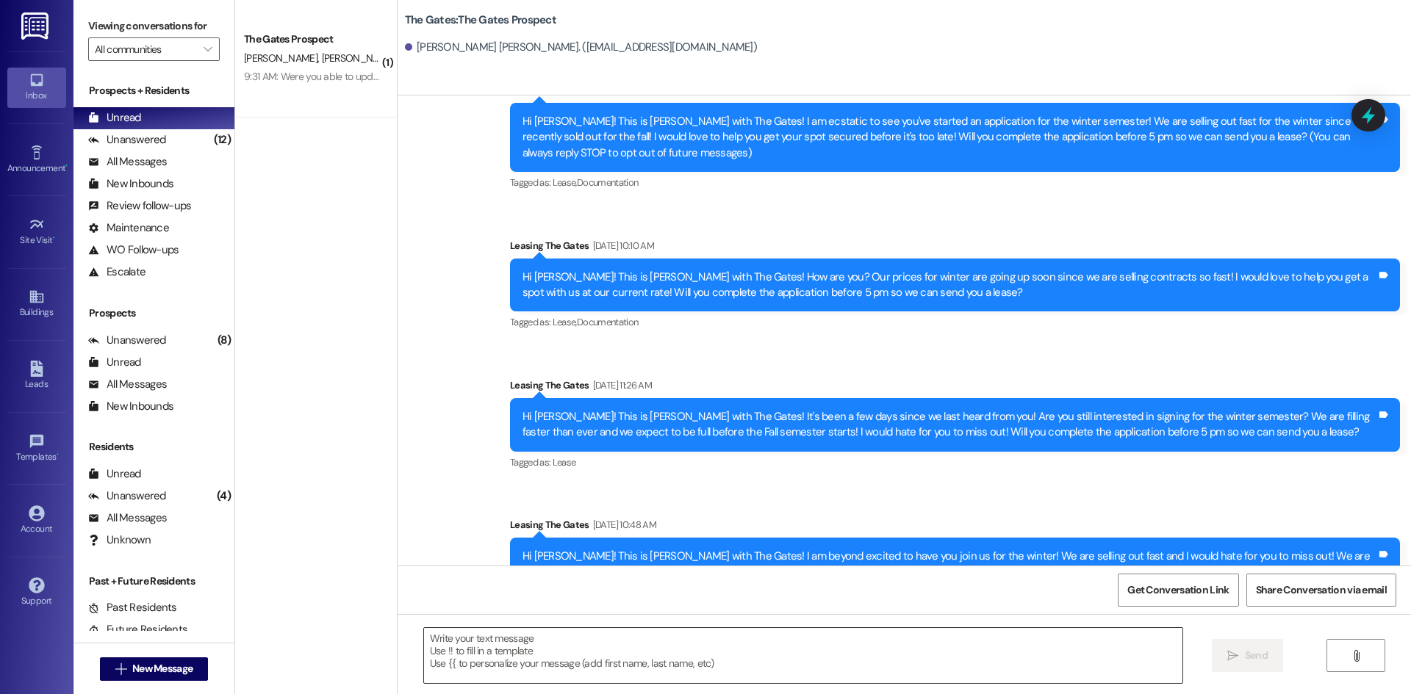
click at [458, 659] on textarea at bounding box center [803, 655] width 758 height 55
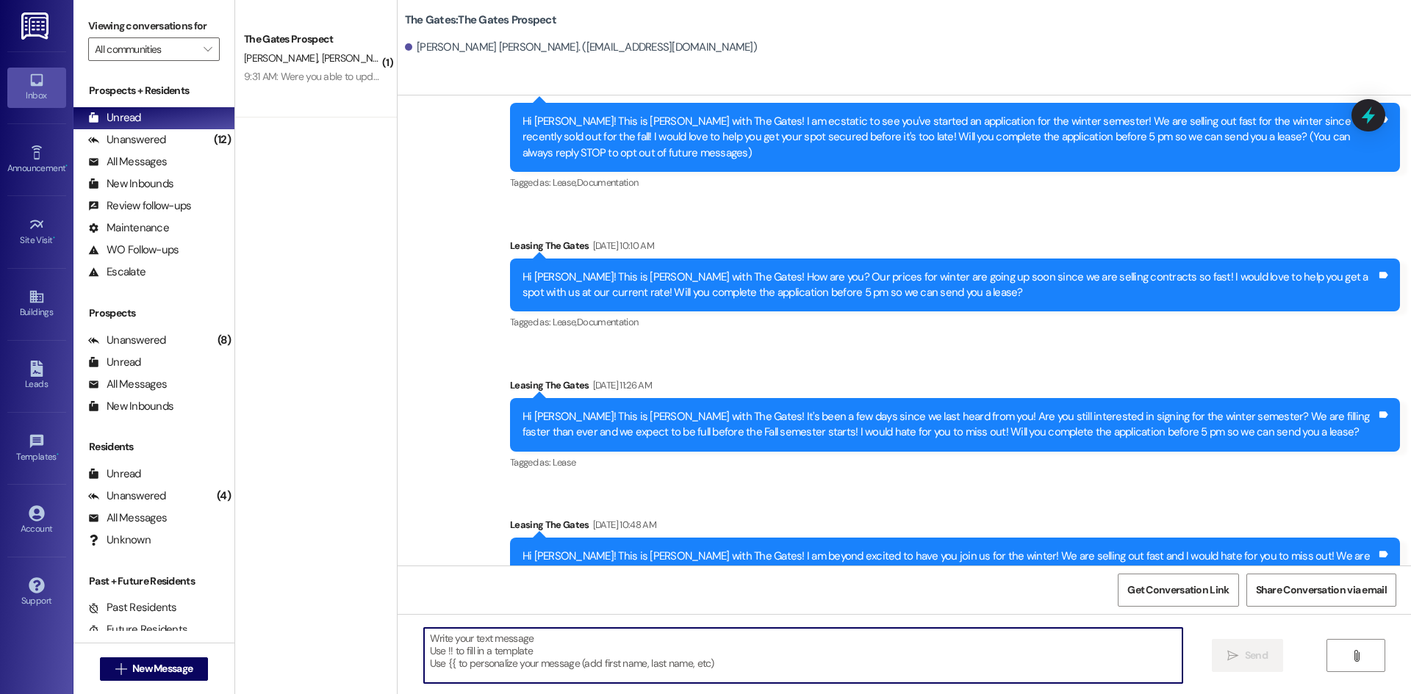
paste textarea "Hi [PERSON_NAME]! This is [PERSON_NAME] with The Gates! Did you get my message …"
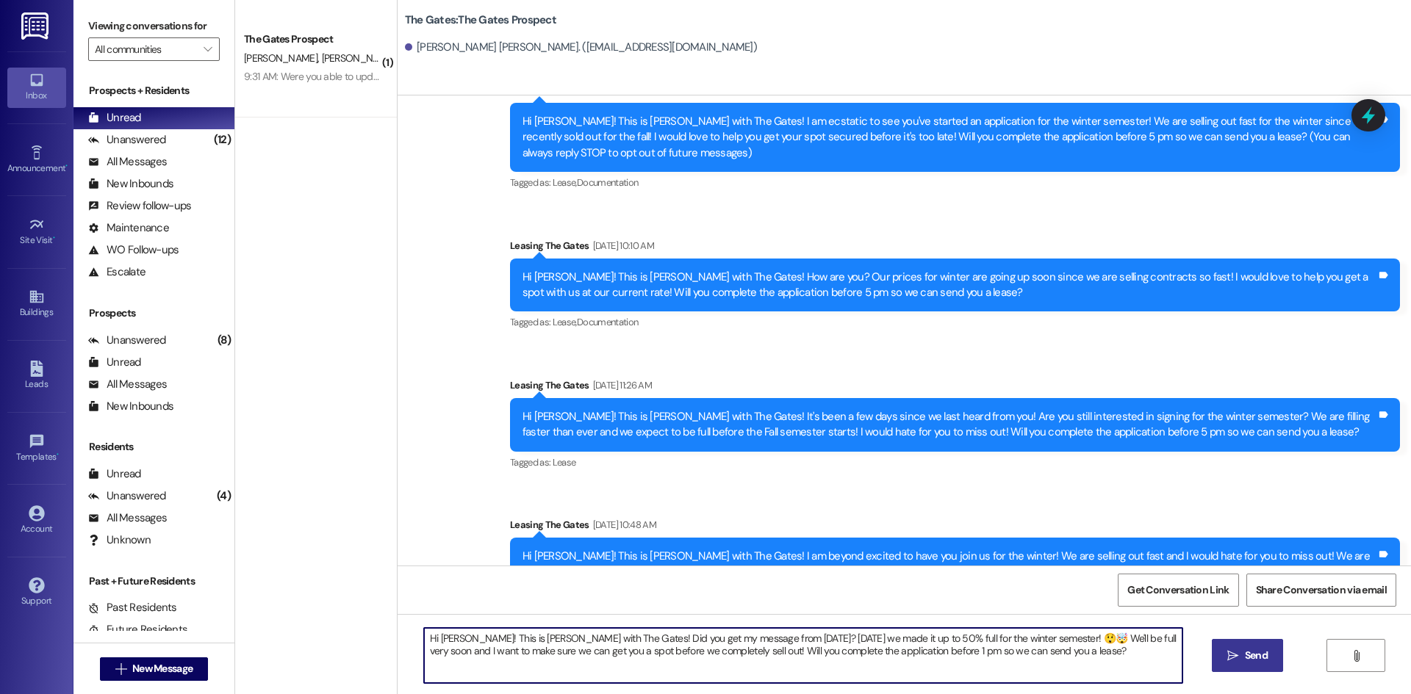
click at [457, 636] on textarea "Hi [PERSON_NAME]! This is [PERSON_NAME] with The Gates! Did you get my message …" at bounding box center [803, 655] width 758 height 55
type textarea "Hi [PERSON_NAME]! This is [PERSON_NAME] with The Gates! Did you get my message …"
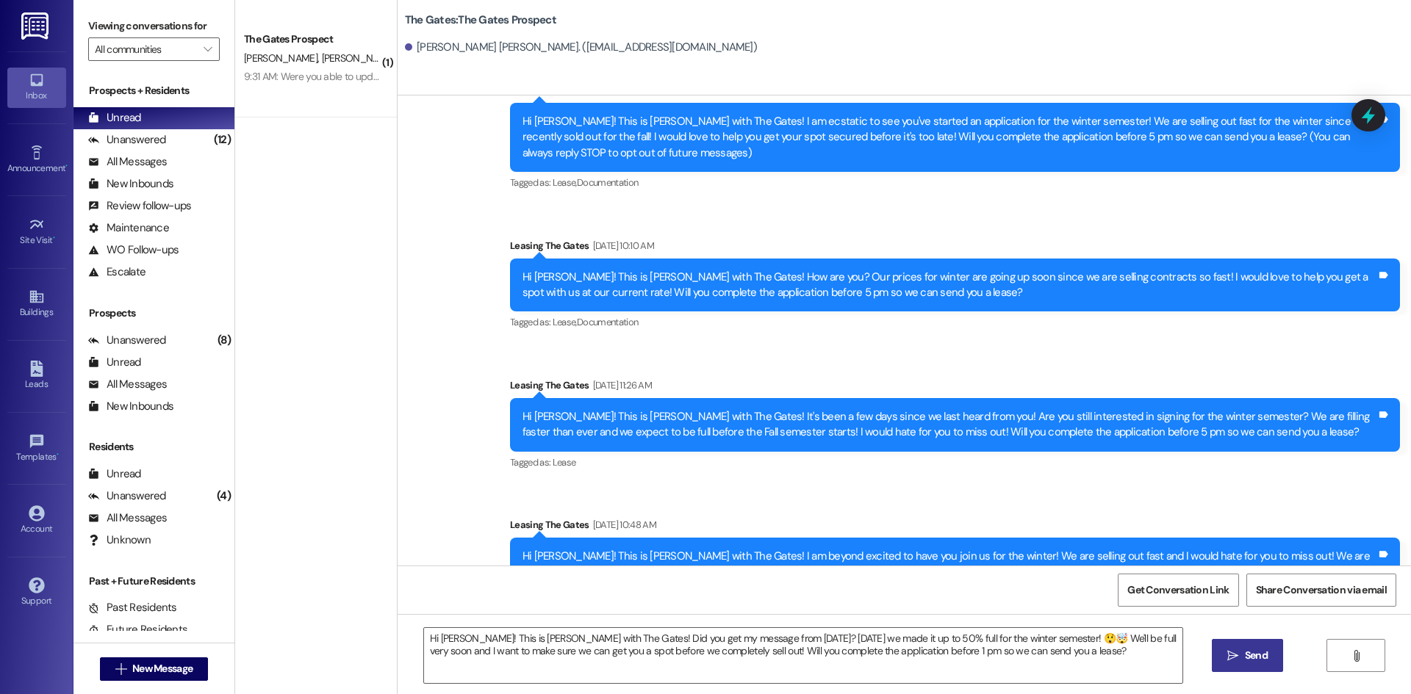
click at [1257, 648] on span "Send" at bounding box center [1256, 655] width 23 height 15
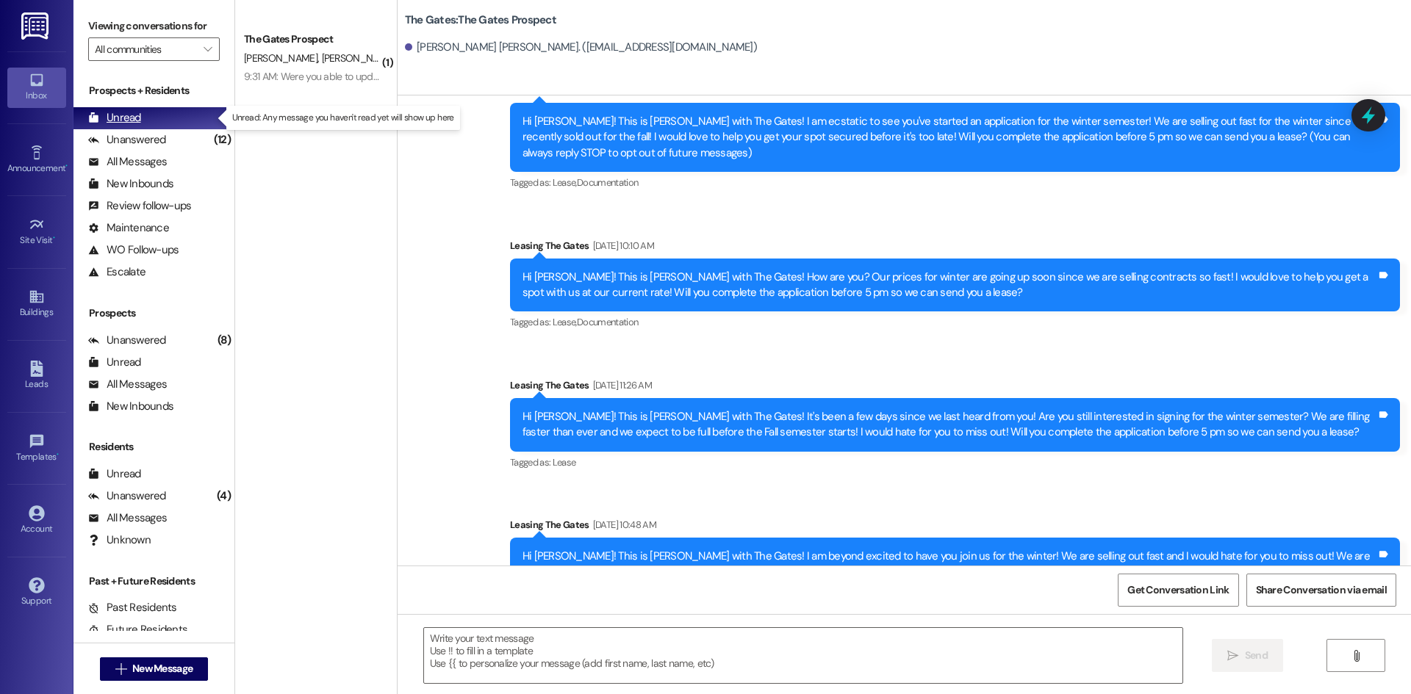
click at [153, 127] on div "Unread (0)" at bounding box center [153, 118] width 161 height 22
click at [147, 140] on div "Unanswered" at bounding box center [127, 139] width 78 height 15
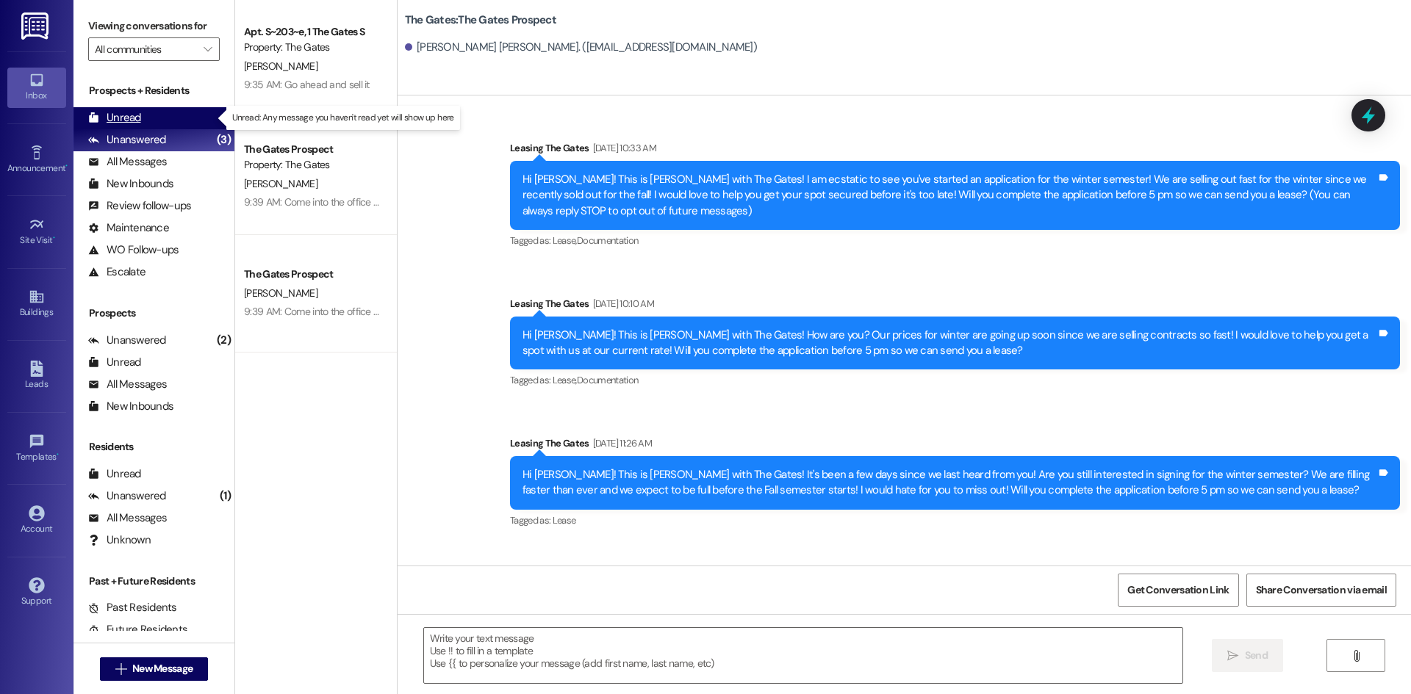
click at [124, 108] on div "Unread (0)" at bounding box center [153, 118] width 161 height 22
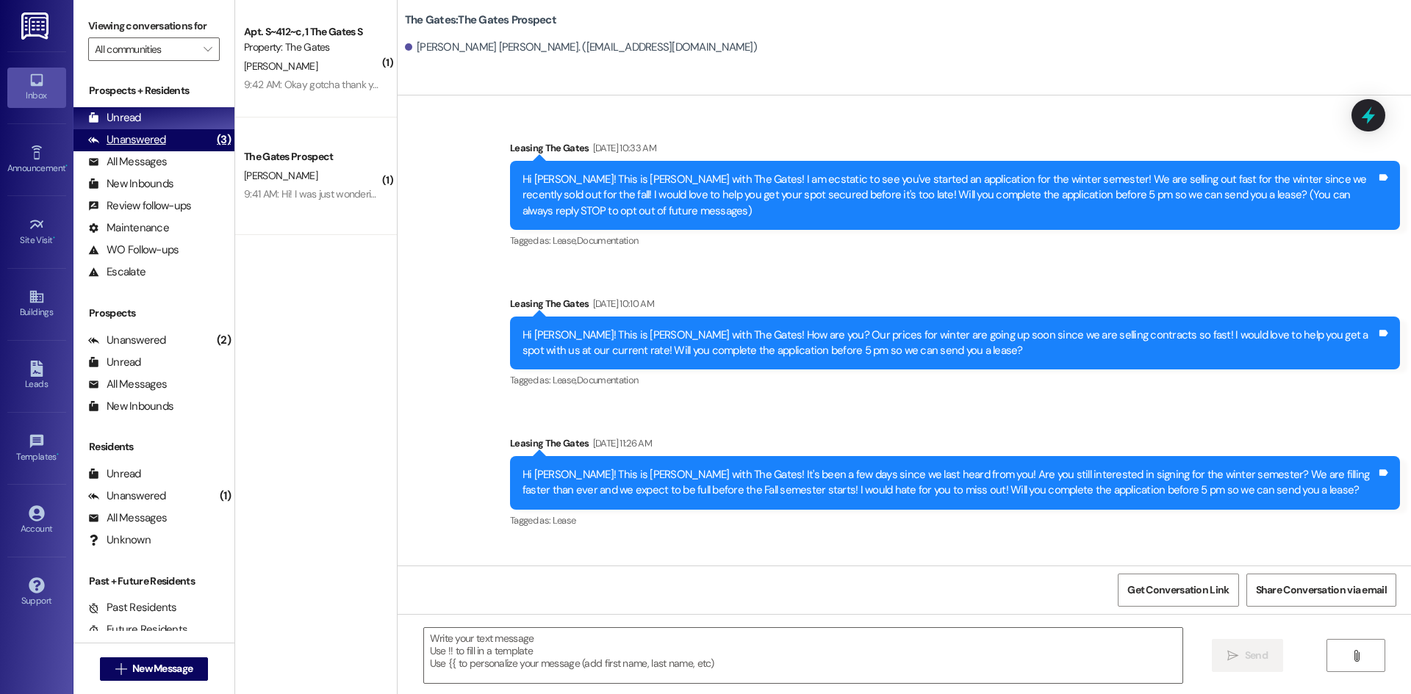
click at [155, 136] on div "Unanswered" at bounding box center [127, 139] width 78 height 15
click at [150, 116] on div "Unread (0)" at bounding box center [153, 118] width 161 height 22
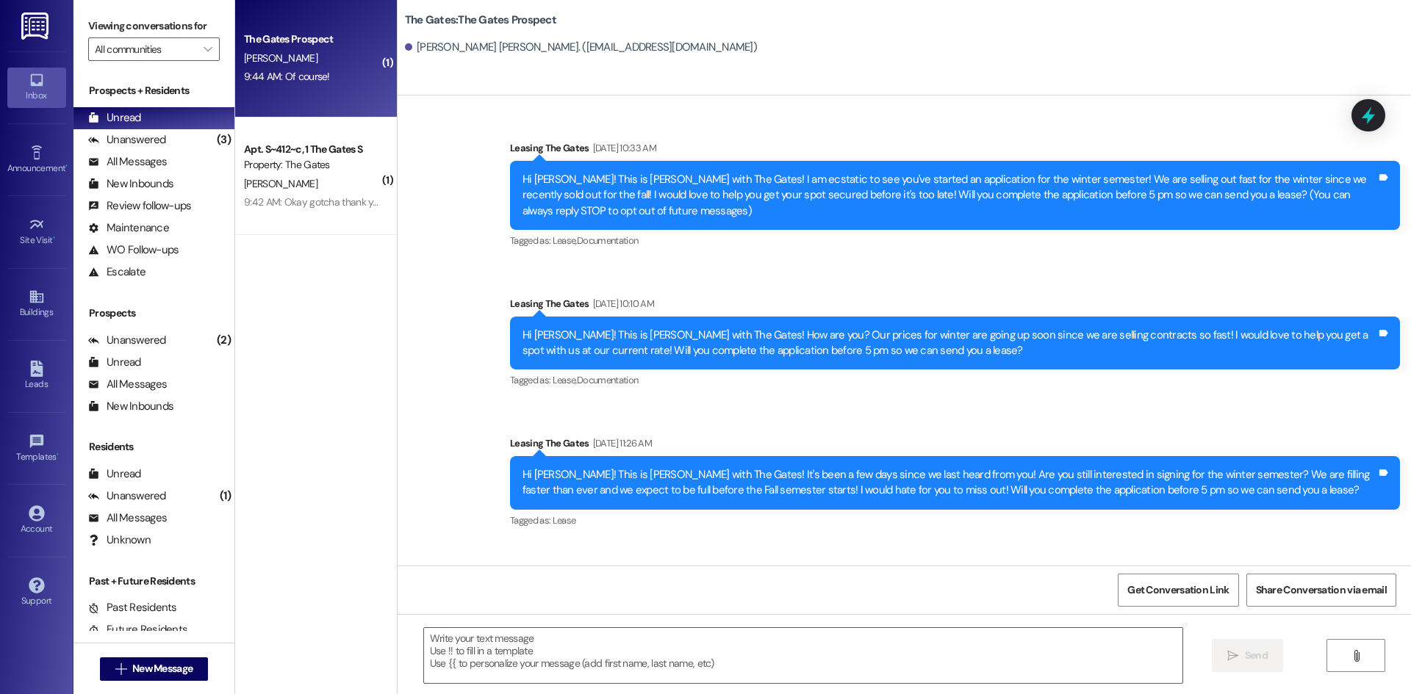
click at [342, 66] on div "[PERSON_NAME]" at bounding box center [311, 58] width 139 height 18
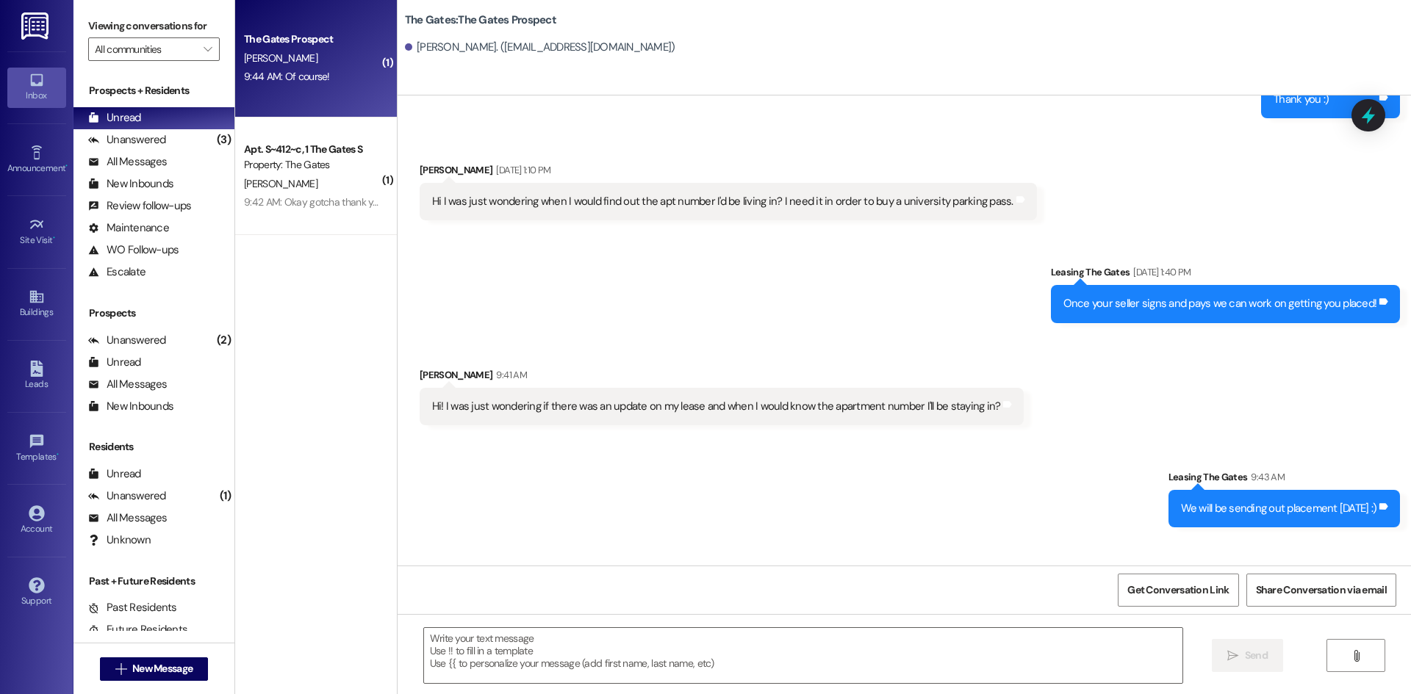
scroll to position [538, 0]
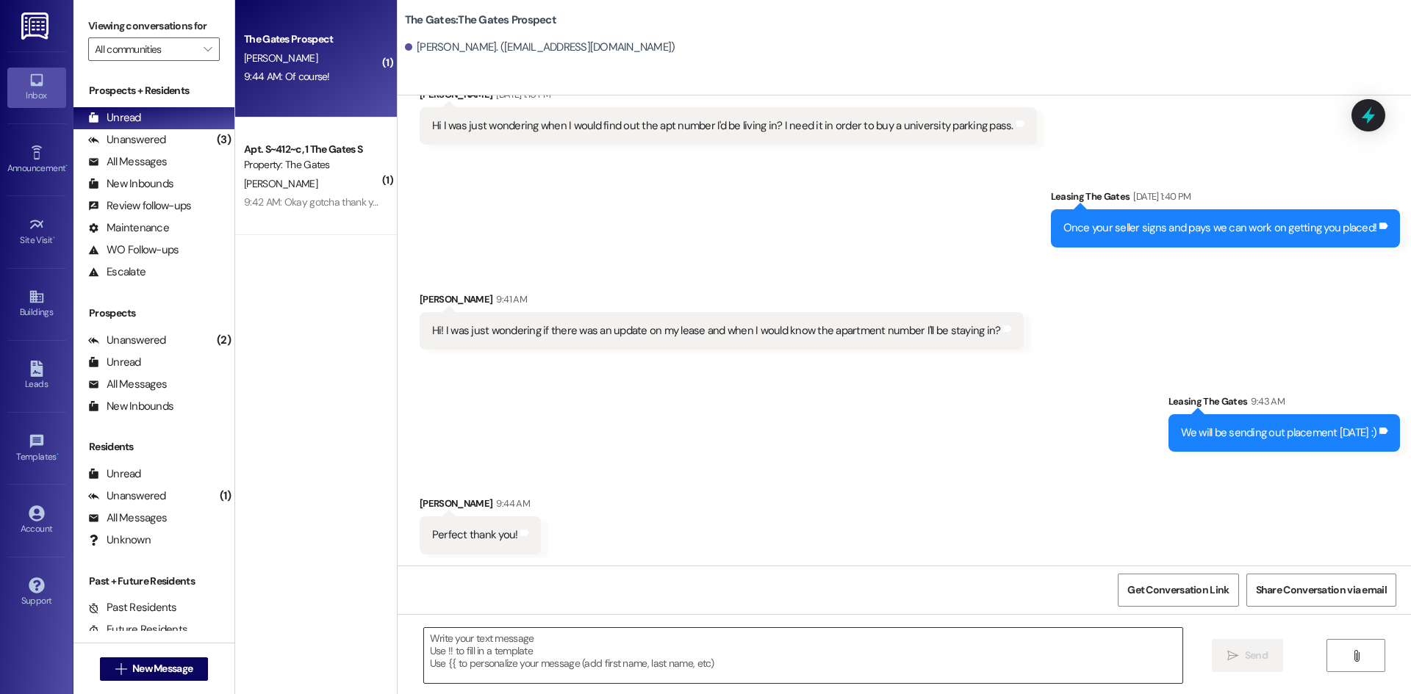
click at [470, 639] on textarea at bounding box center [803, 655] width 758 height 55
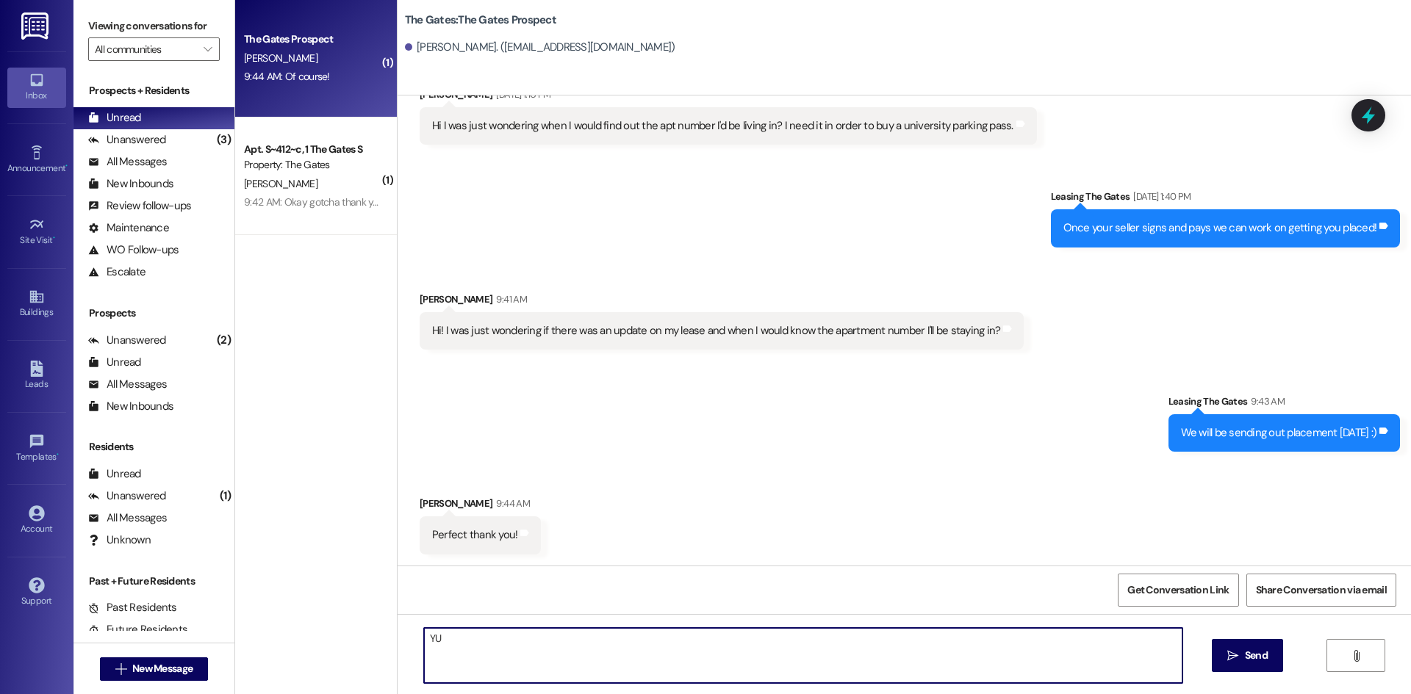
type textarea "Y"
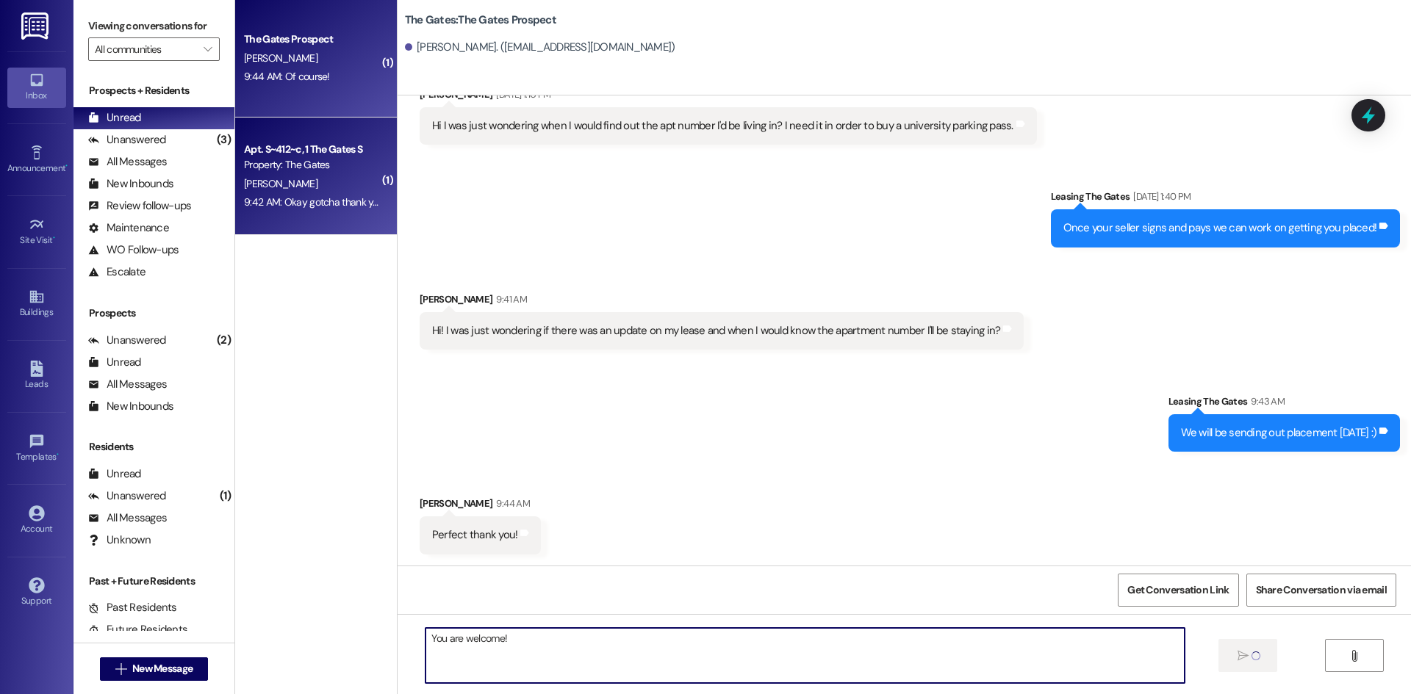
type textarea "You are welcome!"
click at [325, 179] on div "[PERSON_NAME]" at bounding box center [311, 184] width 139 height 18
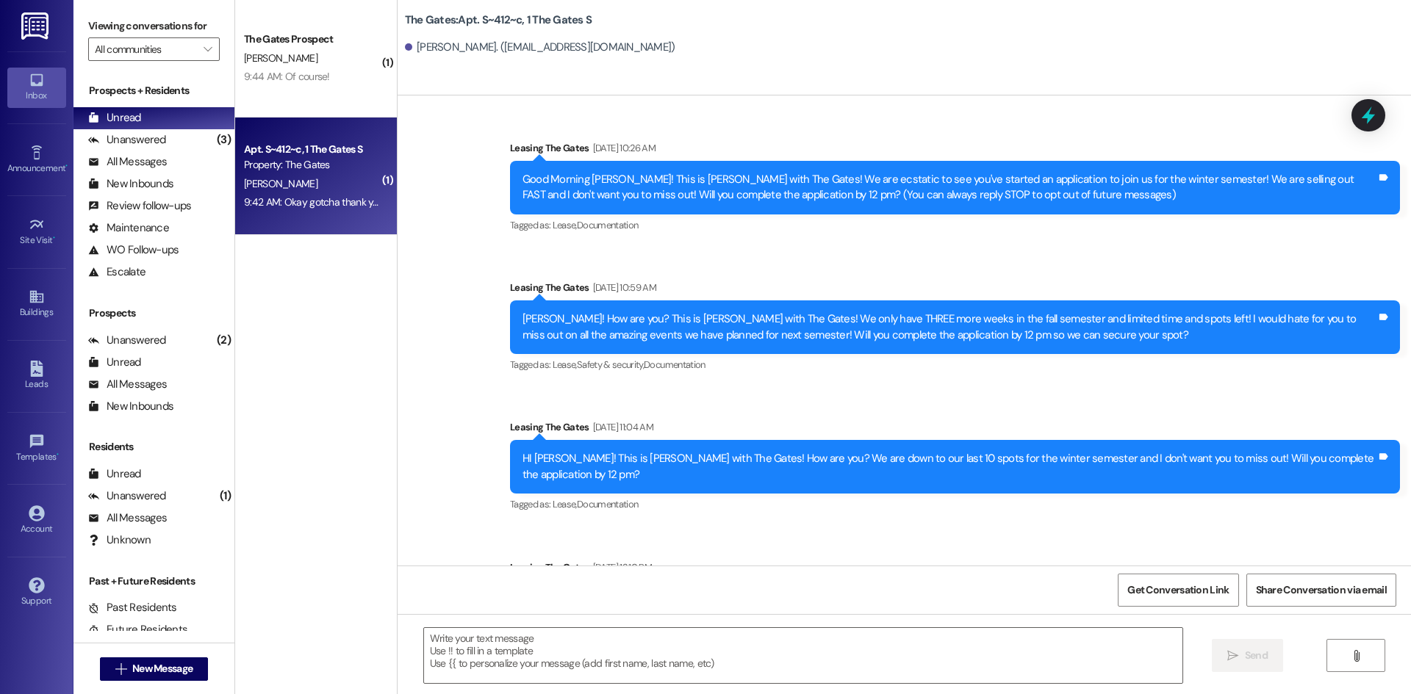
scroll to position [50329, 0]
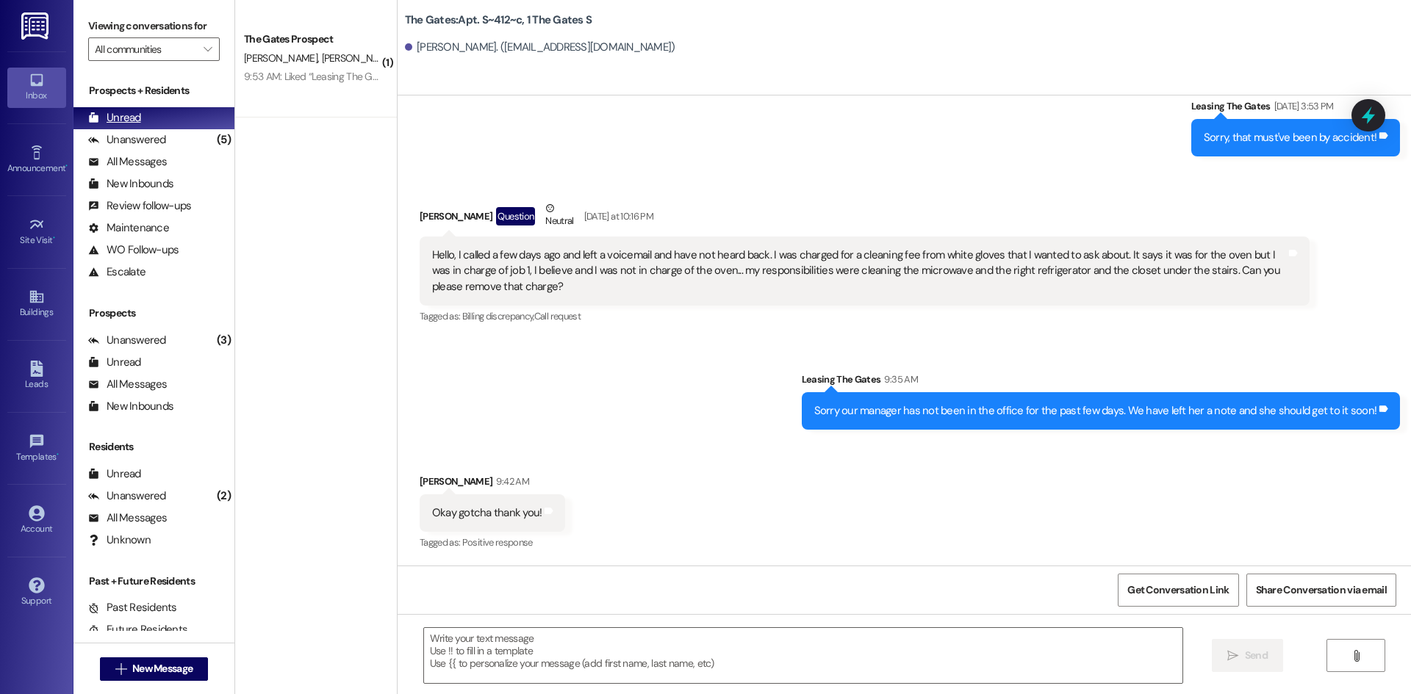
drag, startPoint x: 175, startPoint y: 134, endPoint x: 172, endPoint y: 114, distance: 20.8
click at [175, 134] on div "Unanswered (5)" at bounding box center [153, 140] width 161 height 22
click at [171, 114] on div "Unread (0)" at bounding box center [153, 118] width 161 height 22
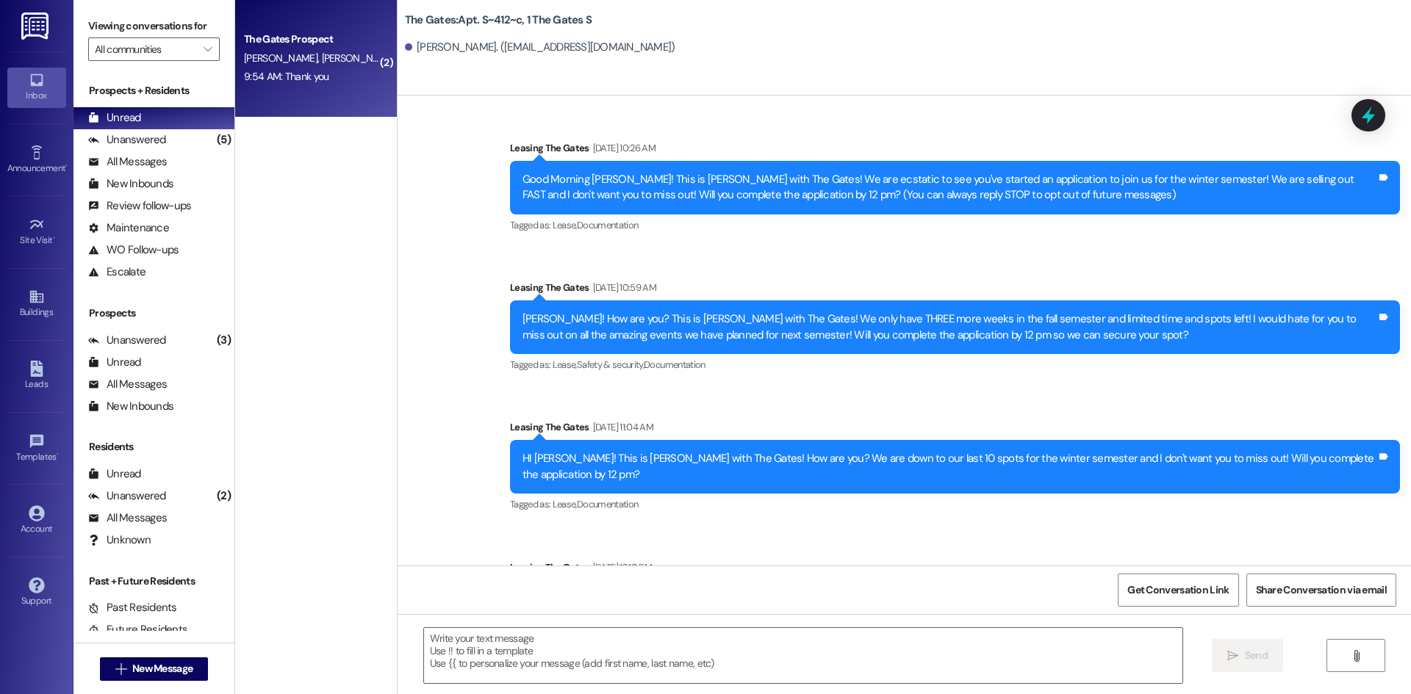
scroll to position [50328, 0]
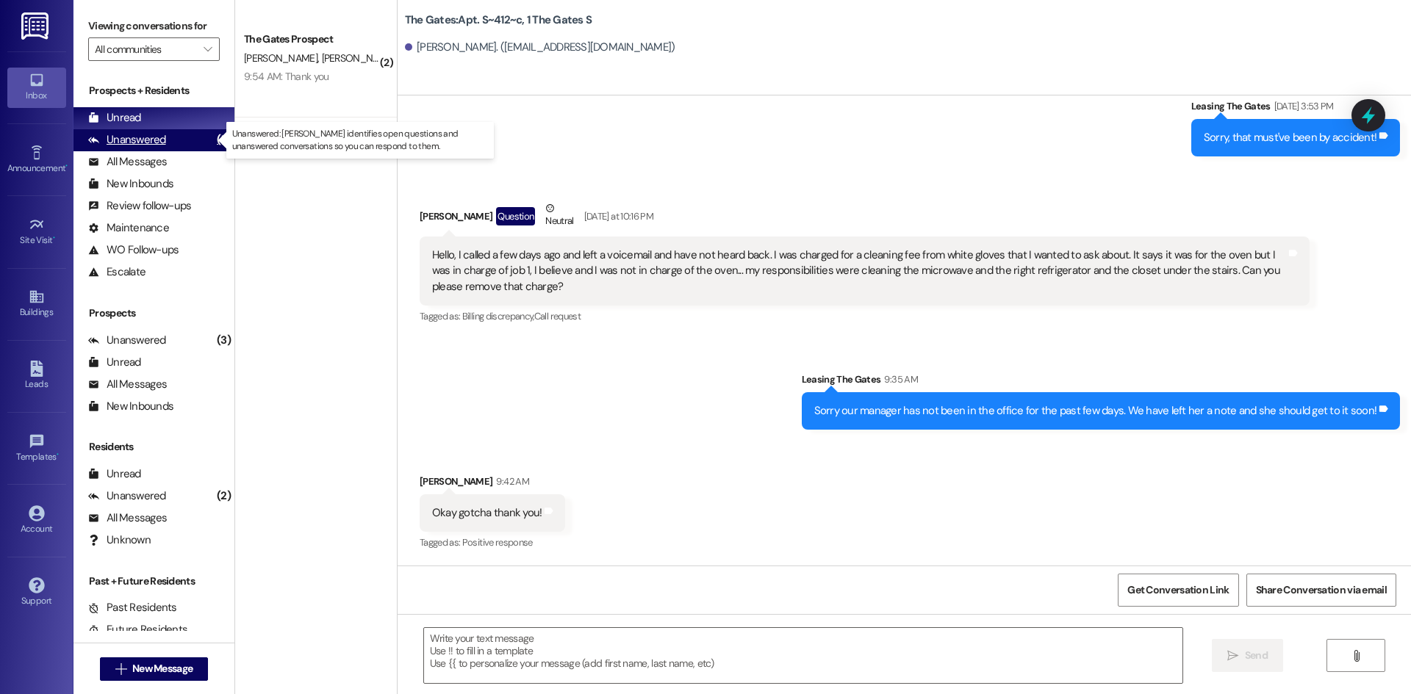
click at [159, 141] on div "Unanswered" at bounding box center [127, 139] width 78 height 15
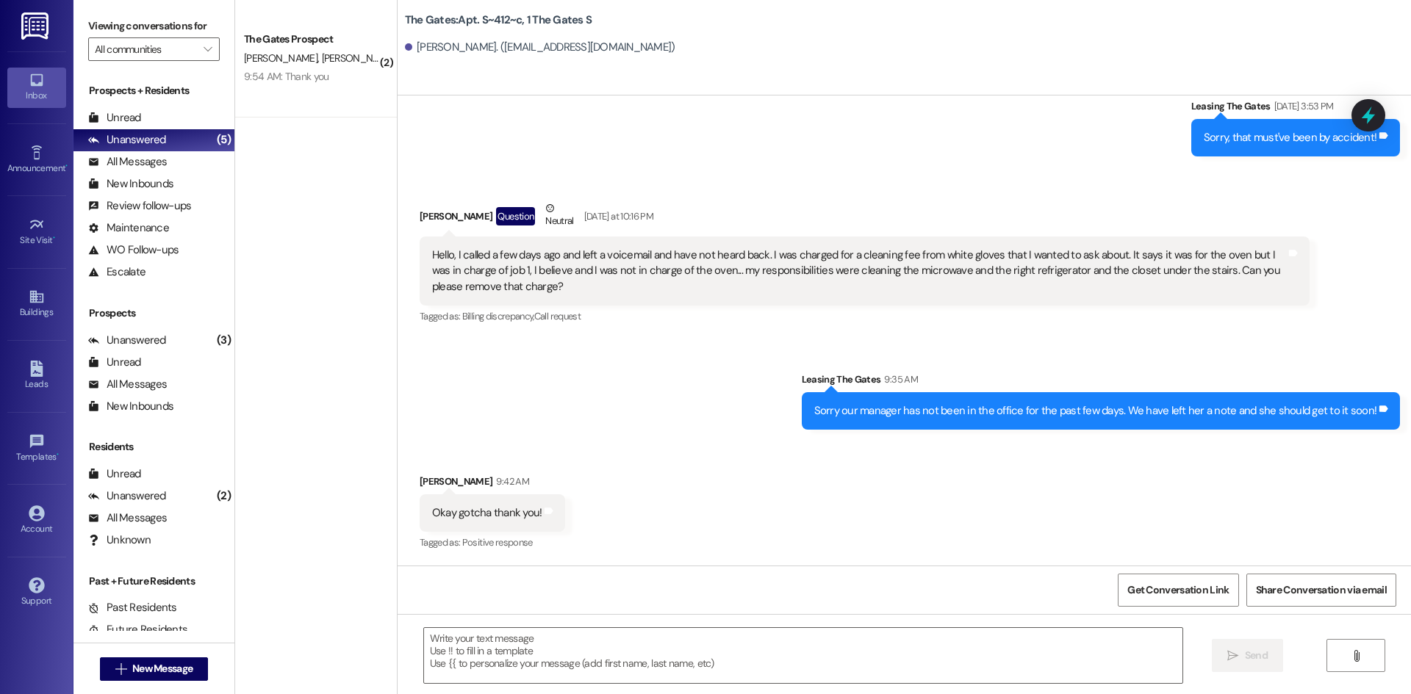
click at [149, 106] on div "Prospects + Residents Unread (0) Unread: Any message you haven't read yet will …" at bounding box center [153, 183] width 161 height 200
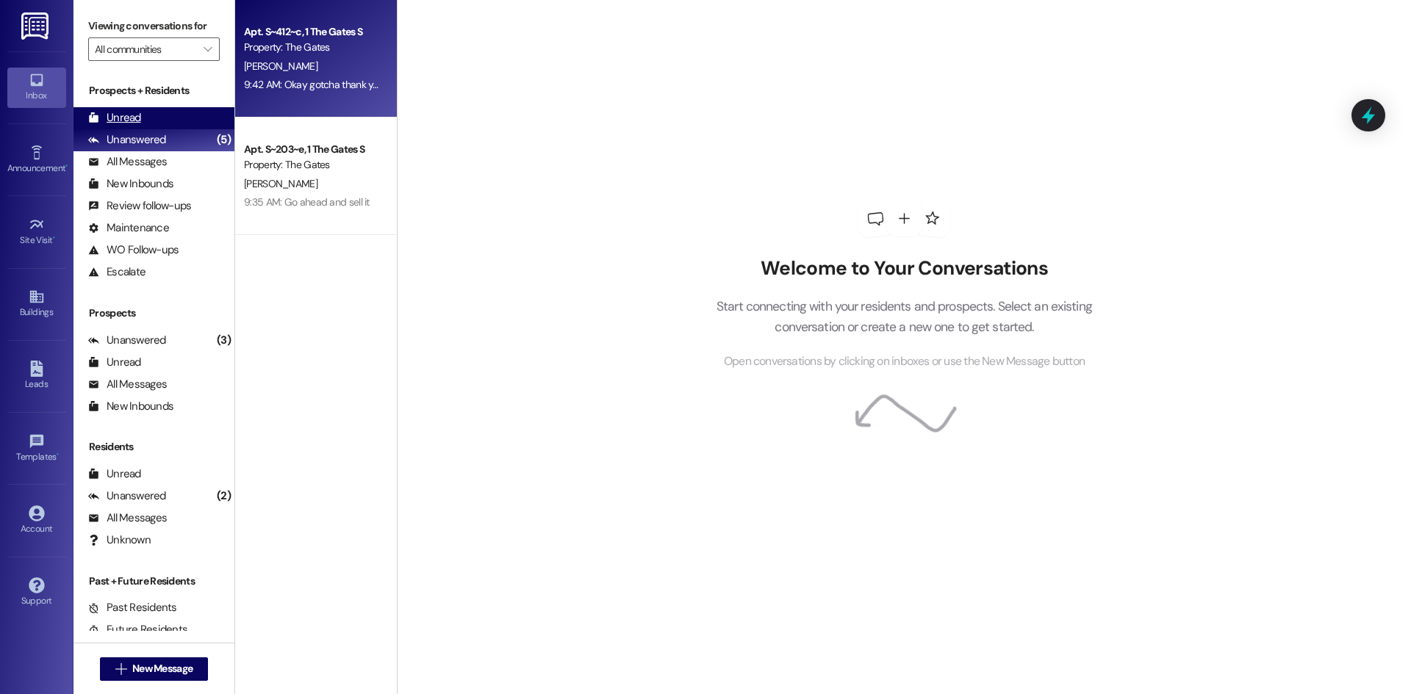
click at [151, 112] on div "Unread (0)" at bounding box center [153, 118] width 161 height 22
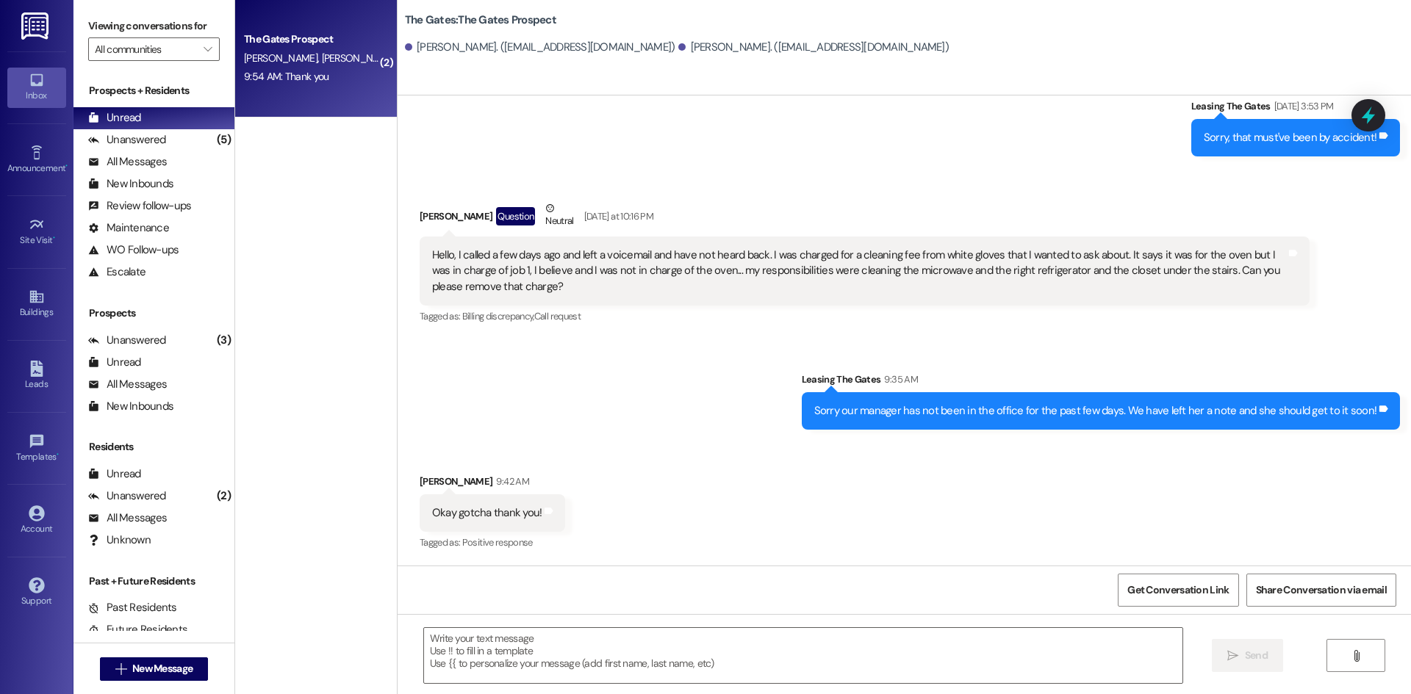
click at [309, 98] on div "The Gates Prospect [PERSON_NAME] [PERSON_NAME] 9:54 AM: Thank you 9:54 AM: Than…" at bounding box center [316, 59] width 162 height 118
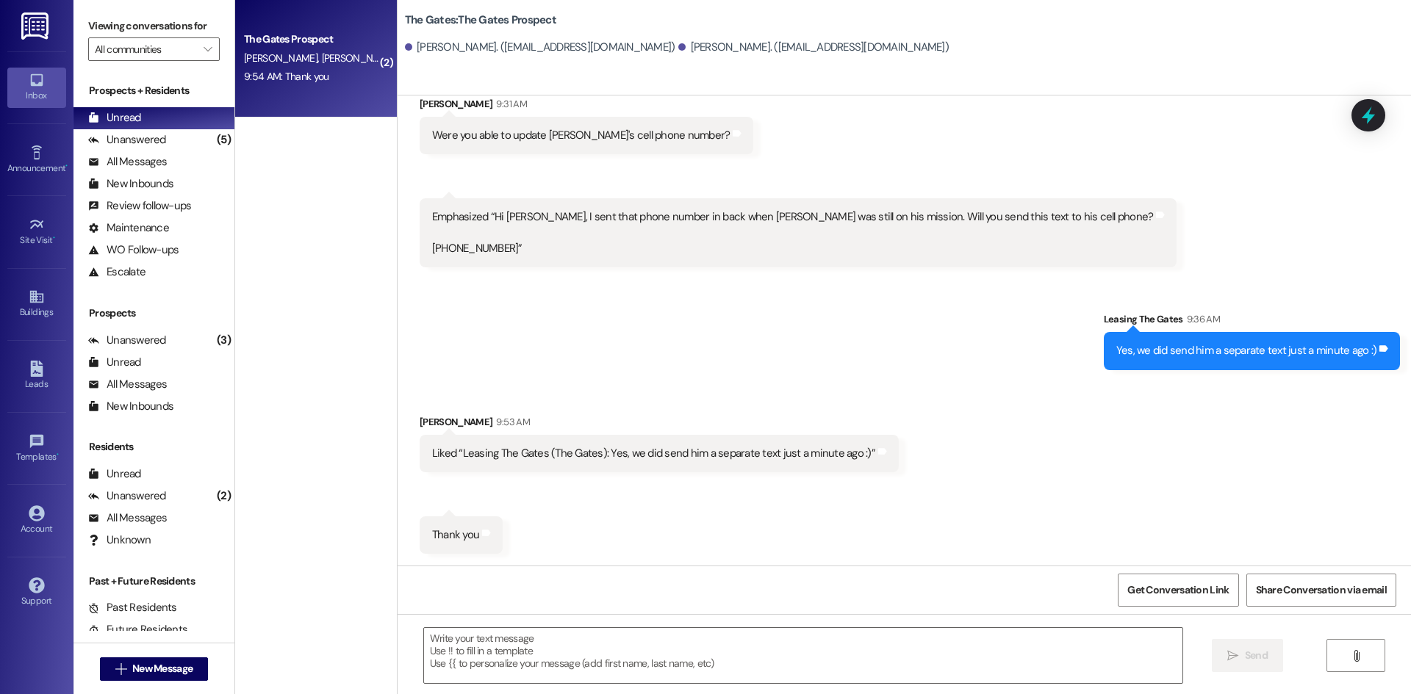
scroll to position [420, 0]
click at [607, 670] on textarea at bounding box center [803, 655] width 758 height 55
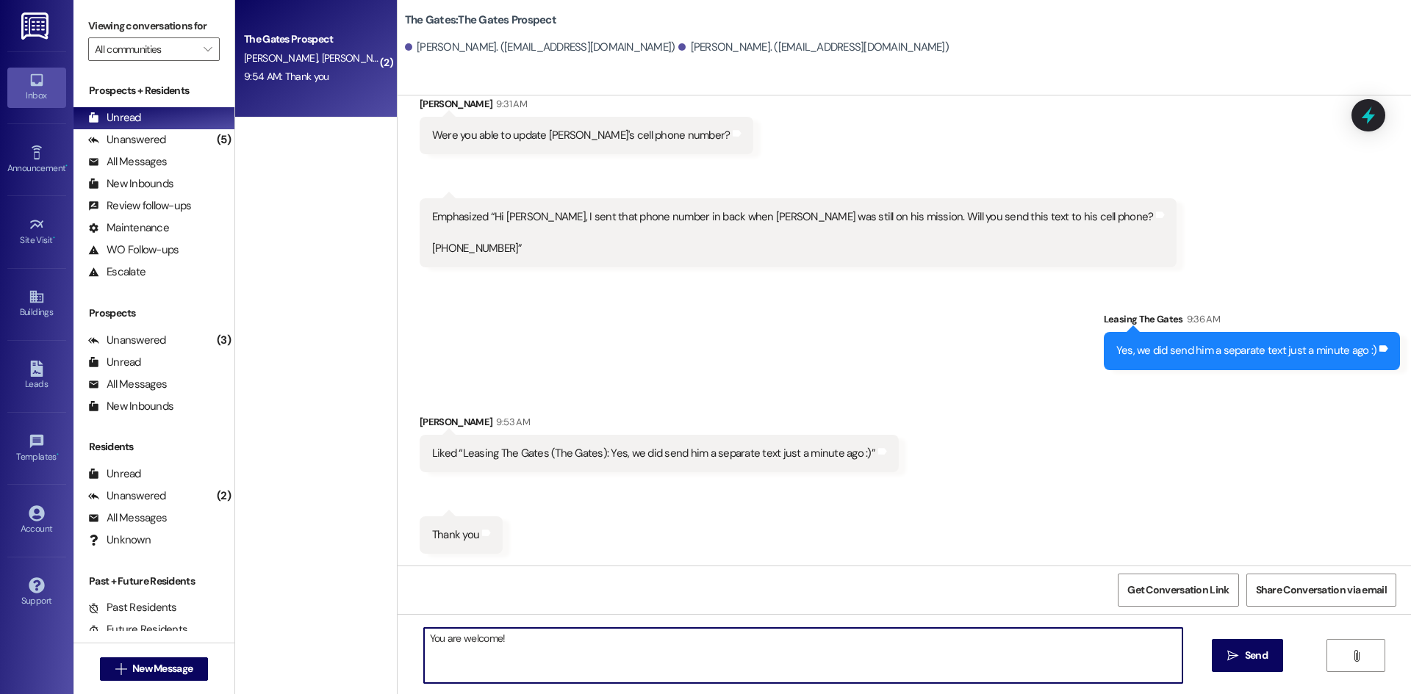
type textarea "You are welcome!"
